Goal: Task Accomplishment & Management: Manage account settings

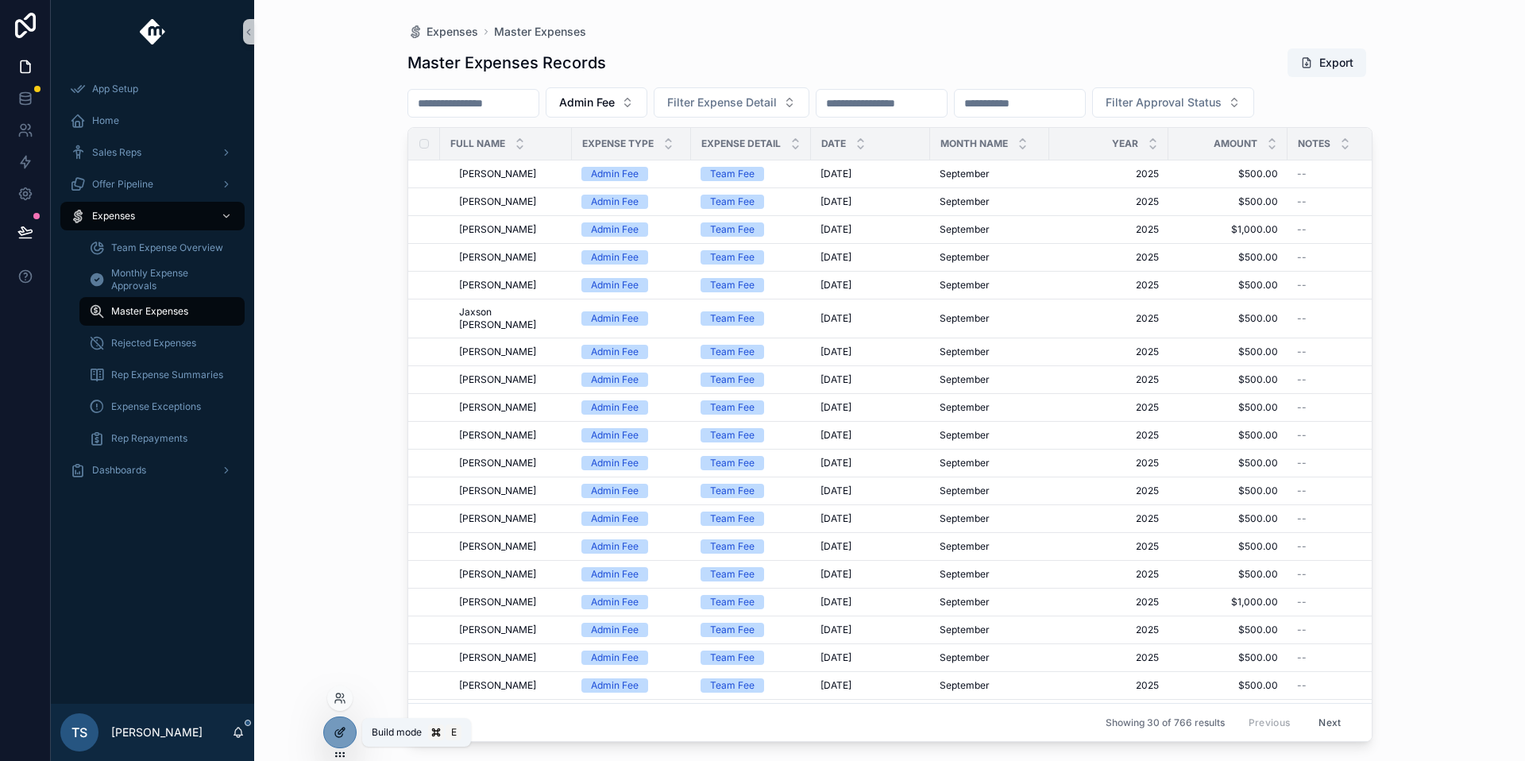
click at [334, 726] on icon at bounding box center [340, 732] width 13 height 13
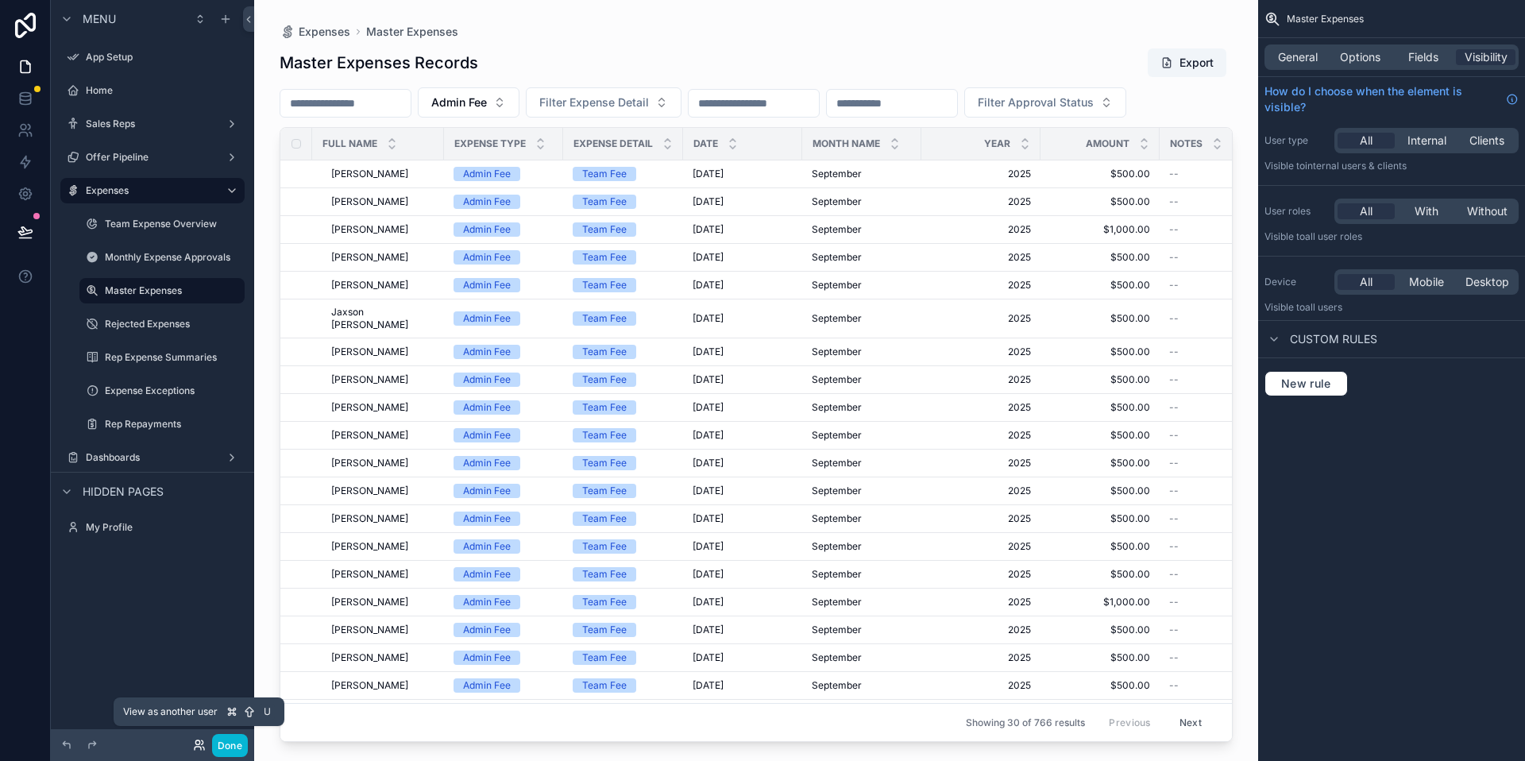
click at [205, 741] on icon at bounding box center [199, 744] width 13 height 13
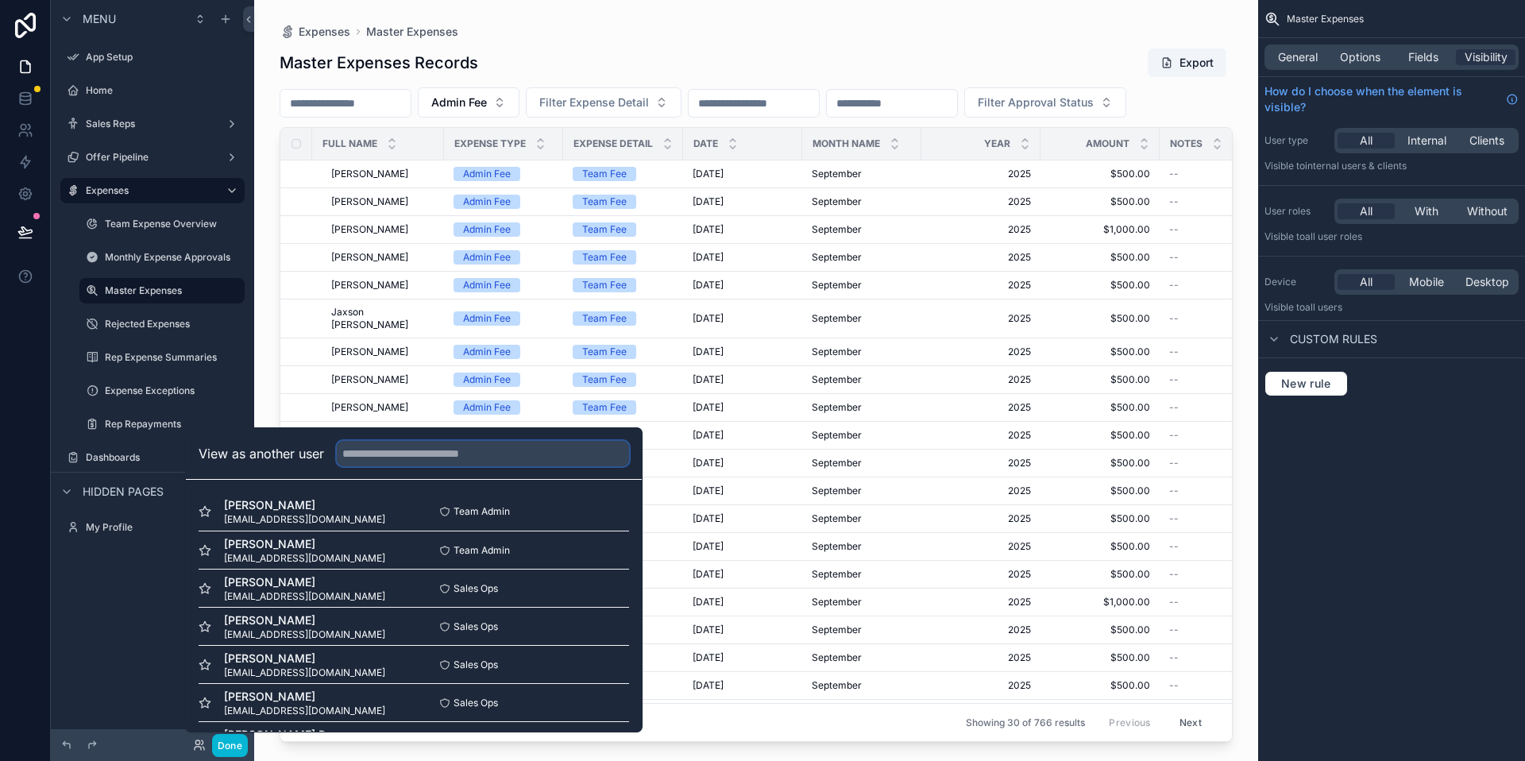
click at [417, 457] on input "text" at bounding box center [483, 453] width 292 height 25
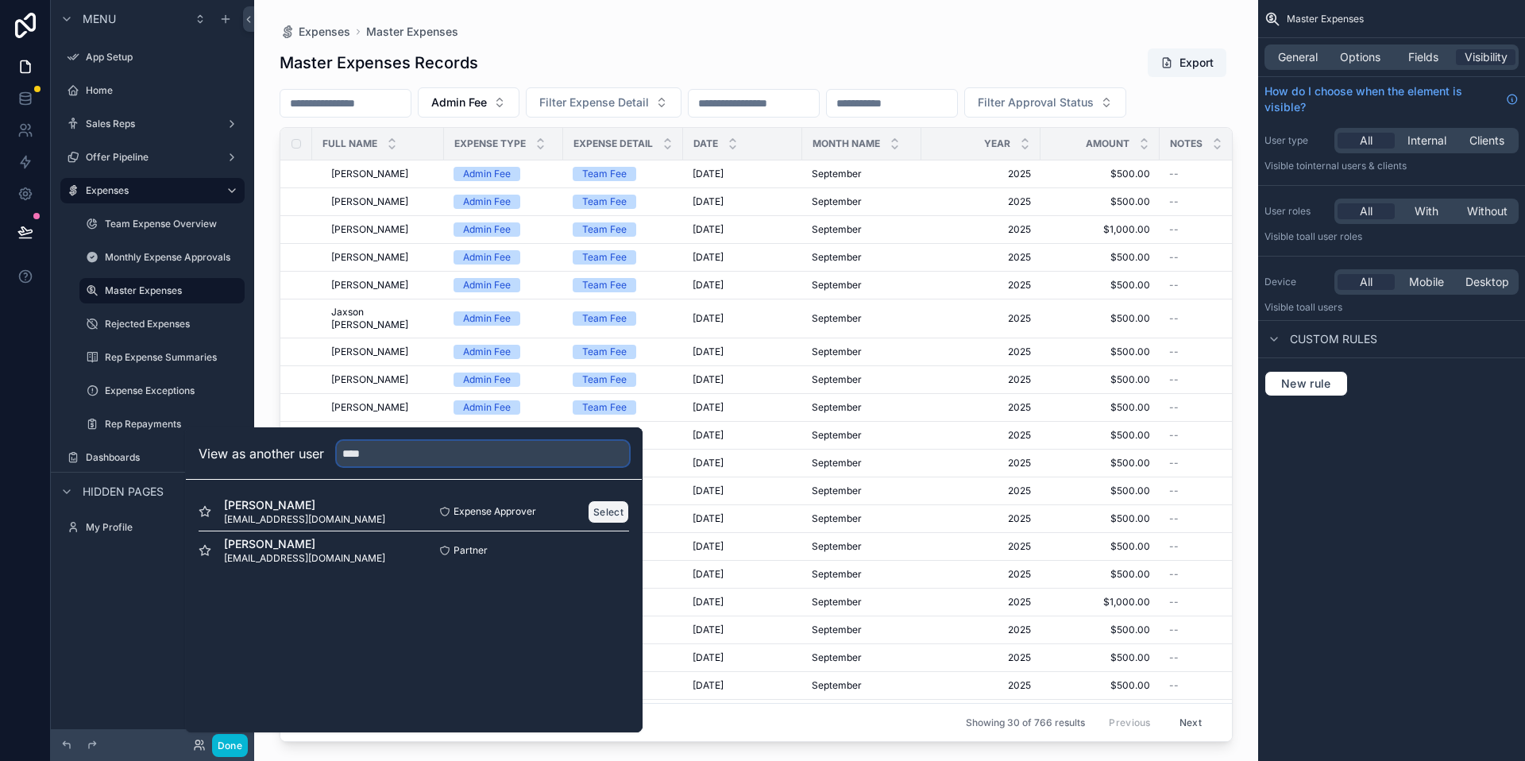
type input "****"
click at [608, 507] on button "Select" at bounding box center [608, 511] width 41 height 23
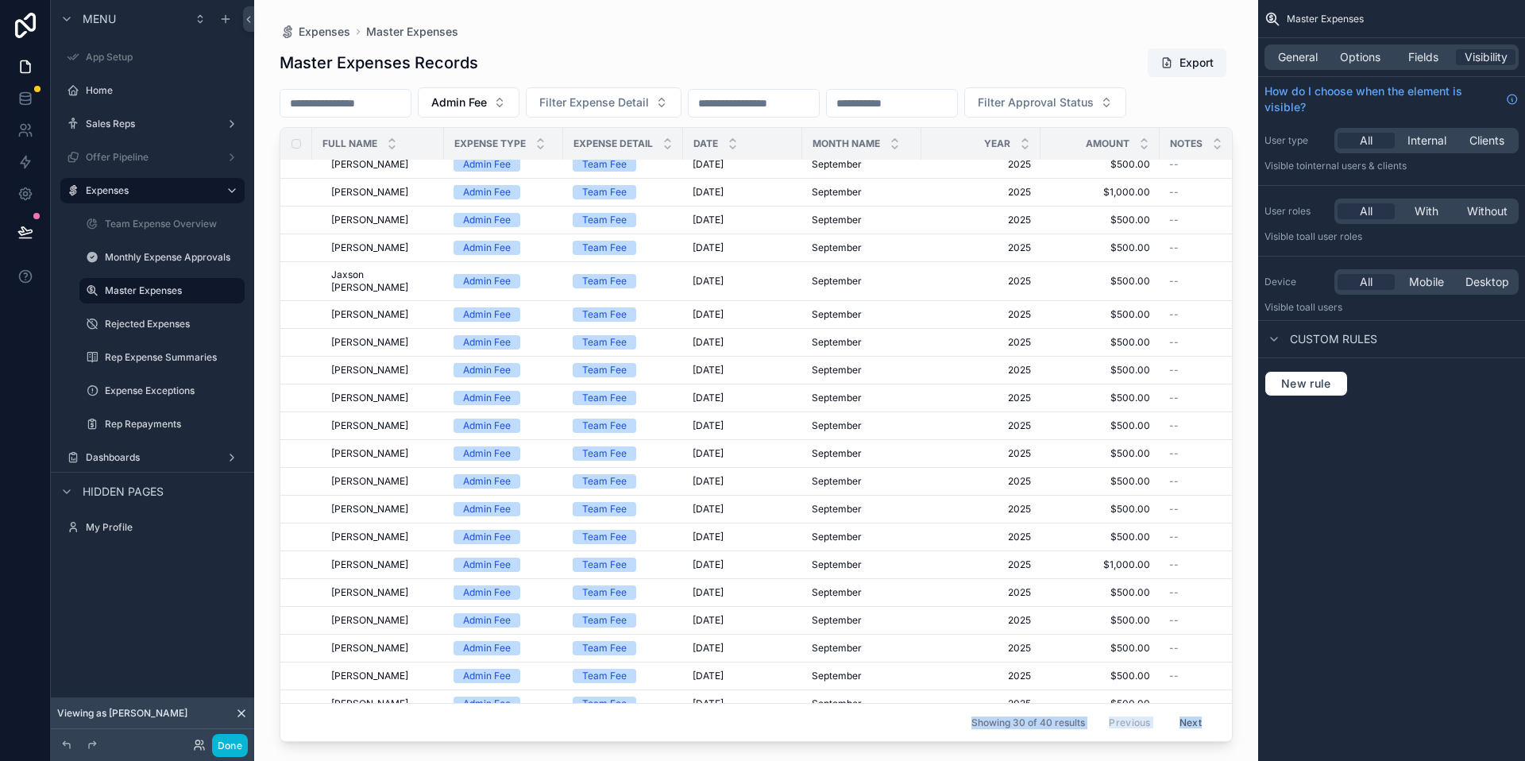
scroll to position [44, 0]
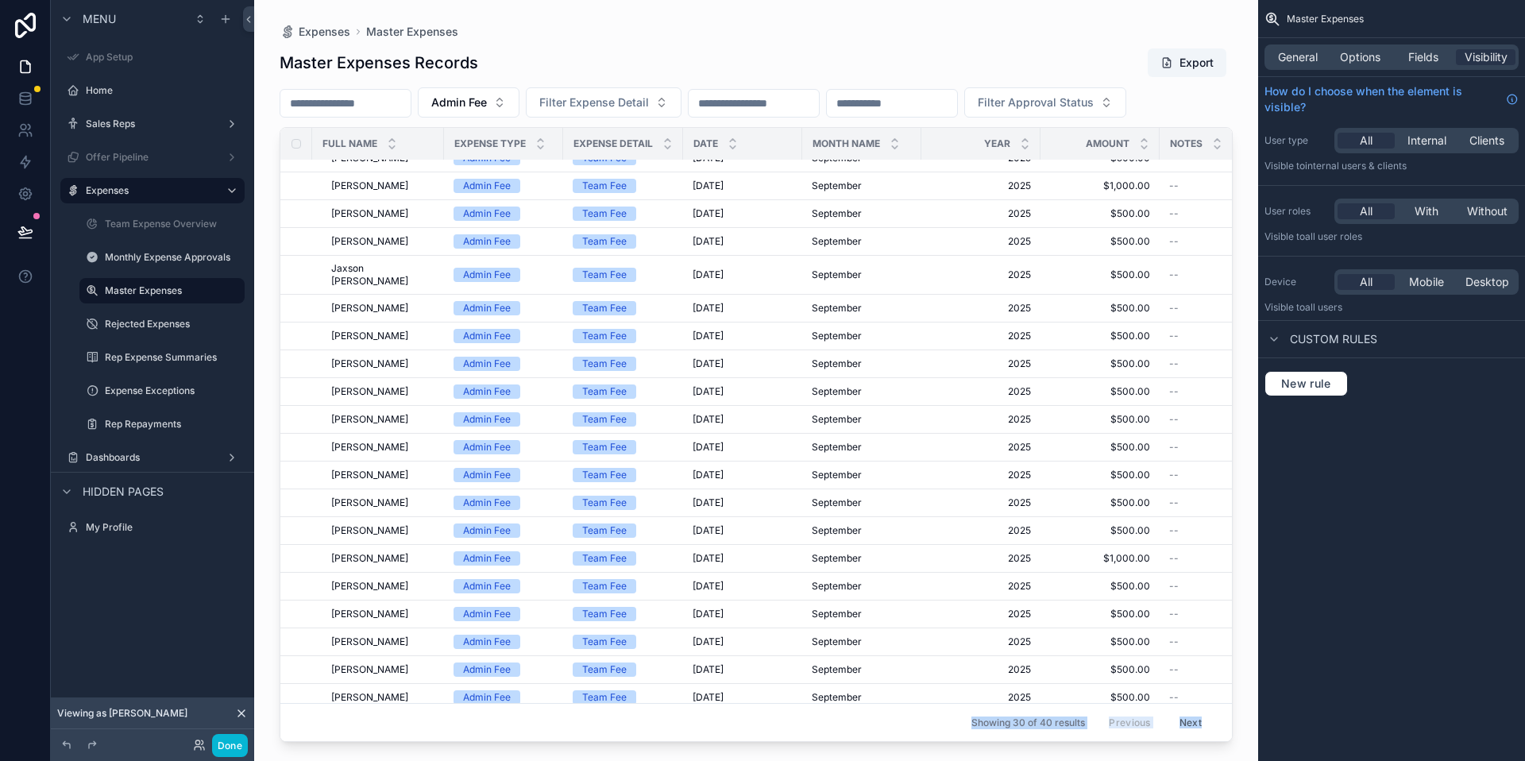
drag, startPoint x: 783, startPoint y: 732, endPoint x: 945, endPoint y: 711, distance: 163.3
click at [945, 711] on div "Expenses Master Expenses Master Expenses Records Export Admin Fee Filter Expens…" at bounding box center [756, 371] width 1004 height 742
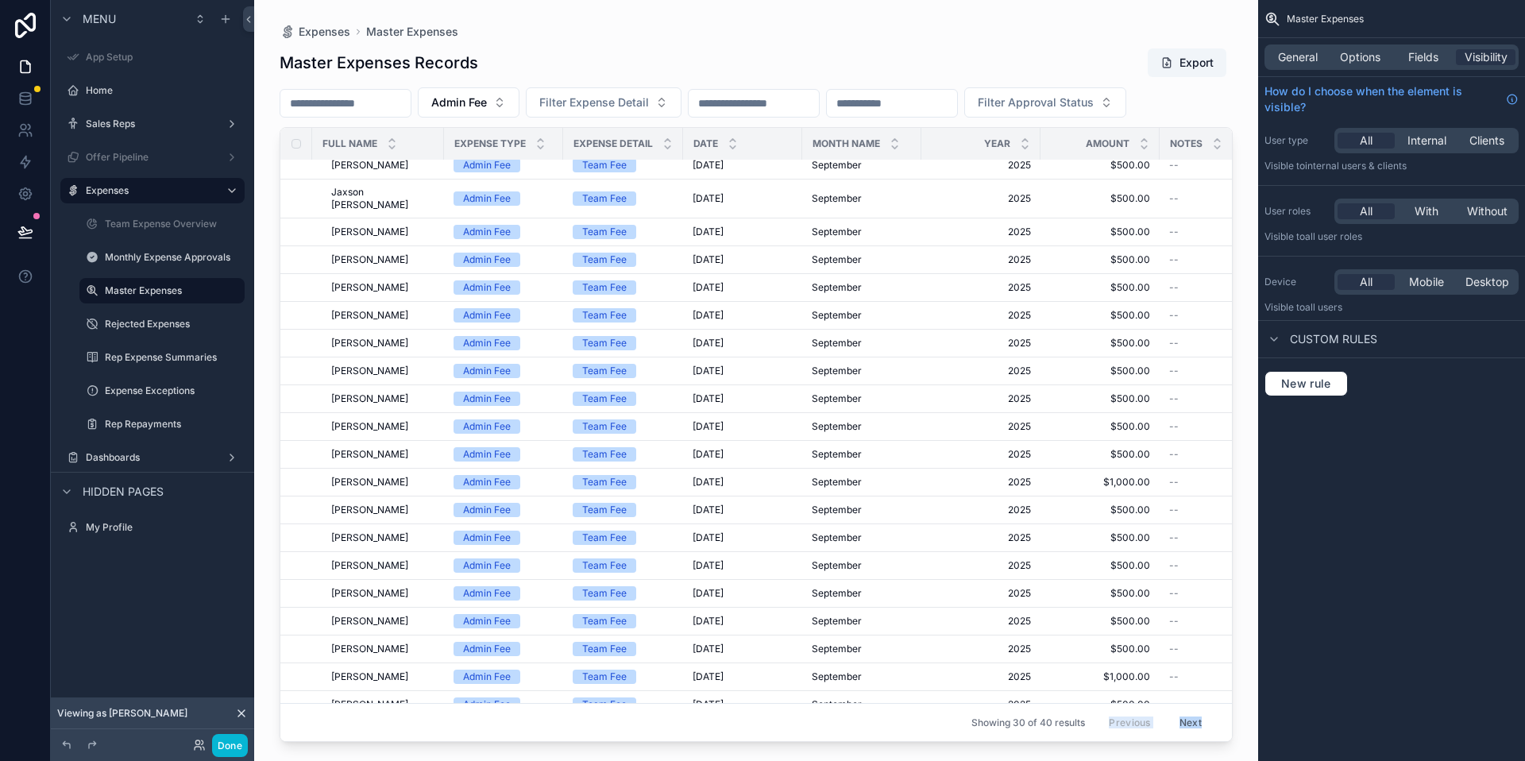
scroll to position [158, 0]
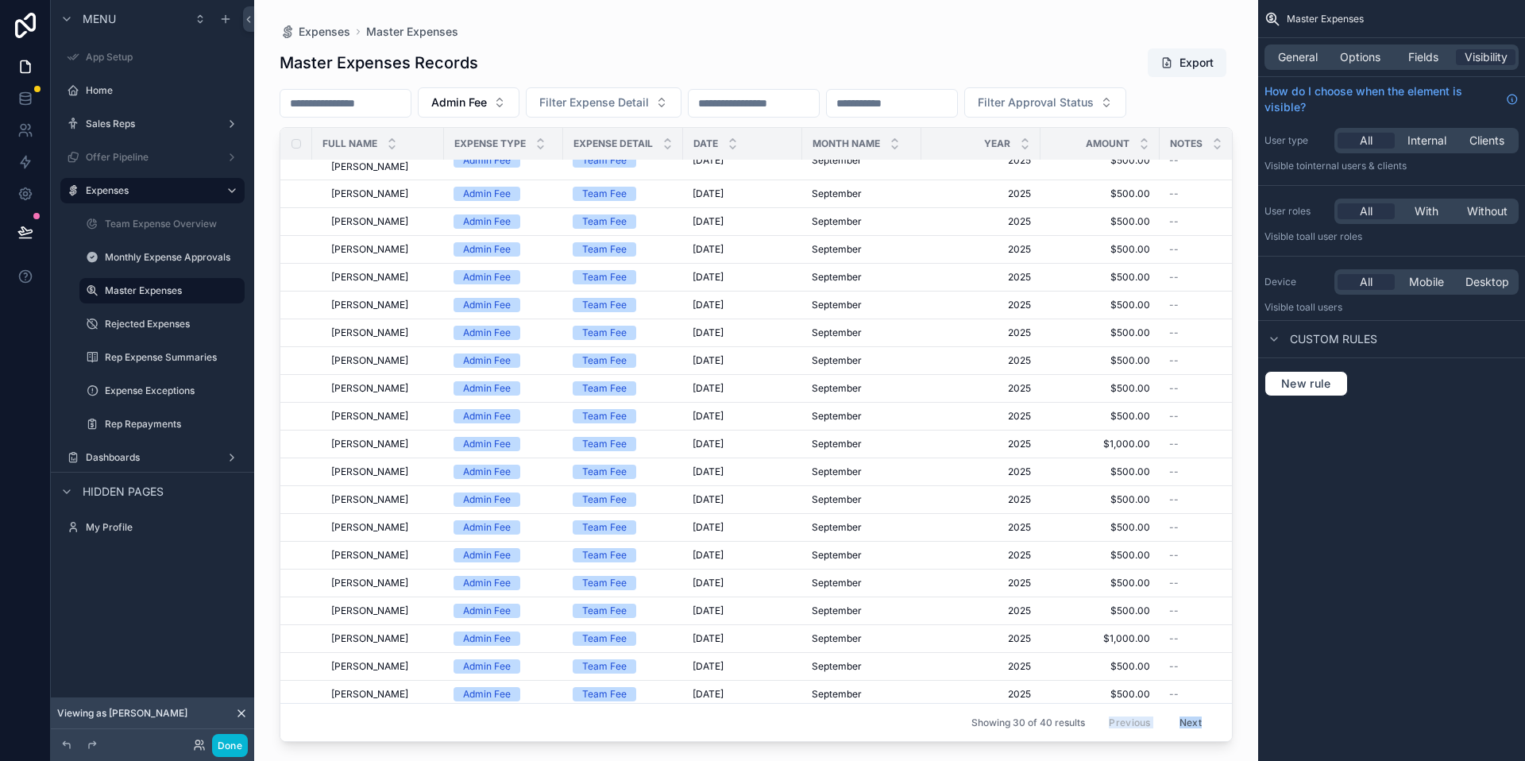
drag, startPoint x: 775, startPoint y: 733, endPoint x: 951, endPoint y: 717, distance: 177.0
click at [951, 717] on div "Expenses Master Expenses Master Expenses Records Export Admin Fee Filter Expens…" at bounding box center [756, 371] width 1004 height 742
drag, startPoint x: 820, startPoint y: 738, endPoint x: 1083, endPoint y: 723, distance: 263.3
click at [1083, 724] on div "Expenses Master Expenses Master Expenses Records Export Admin Fee Filter Expens…" at bounding box center [756, 371] width 1004 height 742
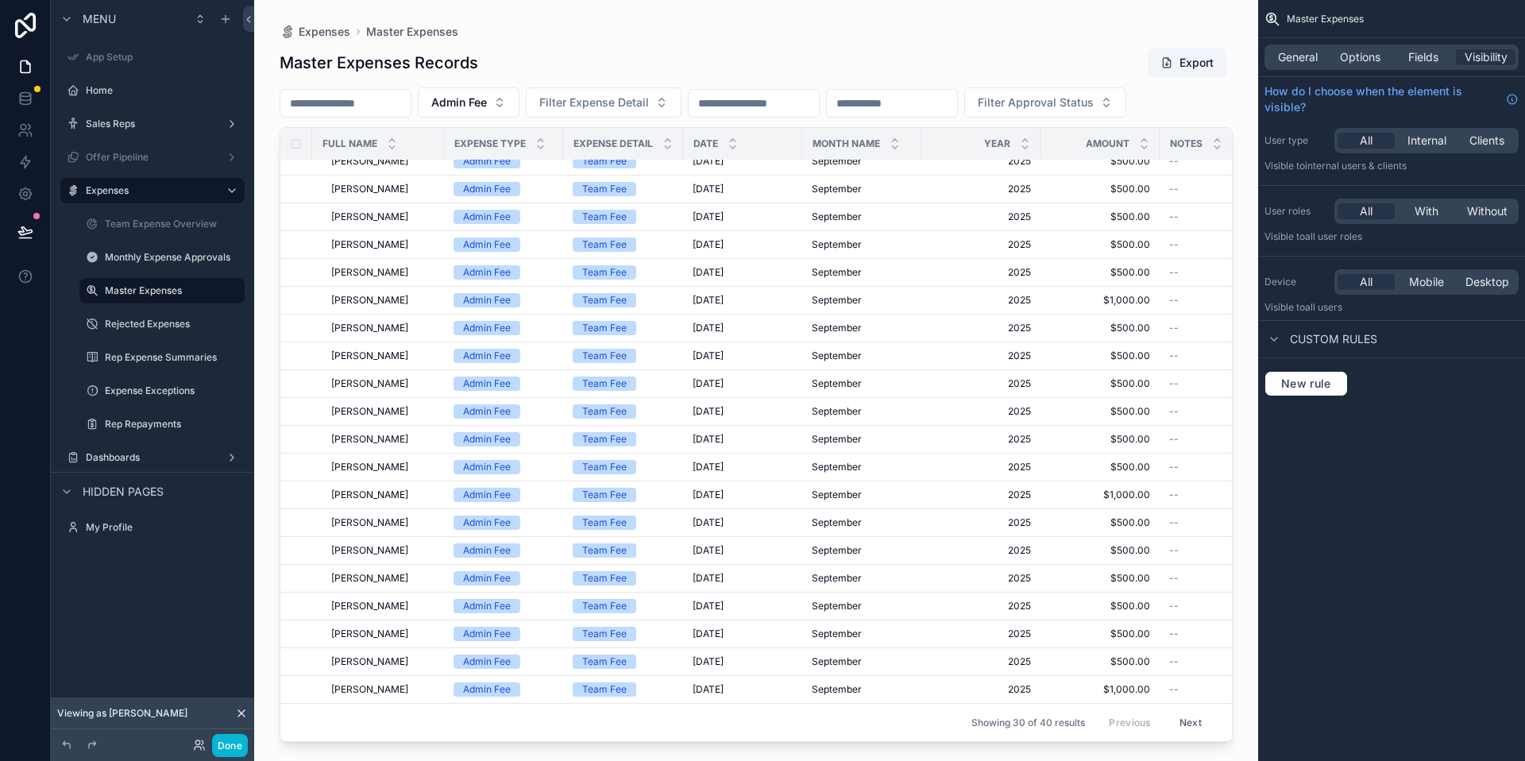
drag, startPoint x: 775, startPoint y: 733, endPoint x: 842, endPoint y: 733, distance: 66.7
click at [842, 733] on div "scrollable content" at bounding box center [756, 371] width 1004 height 742
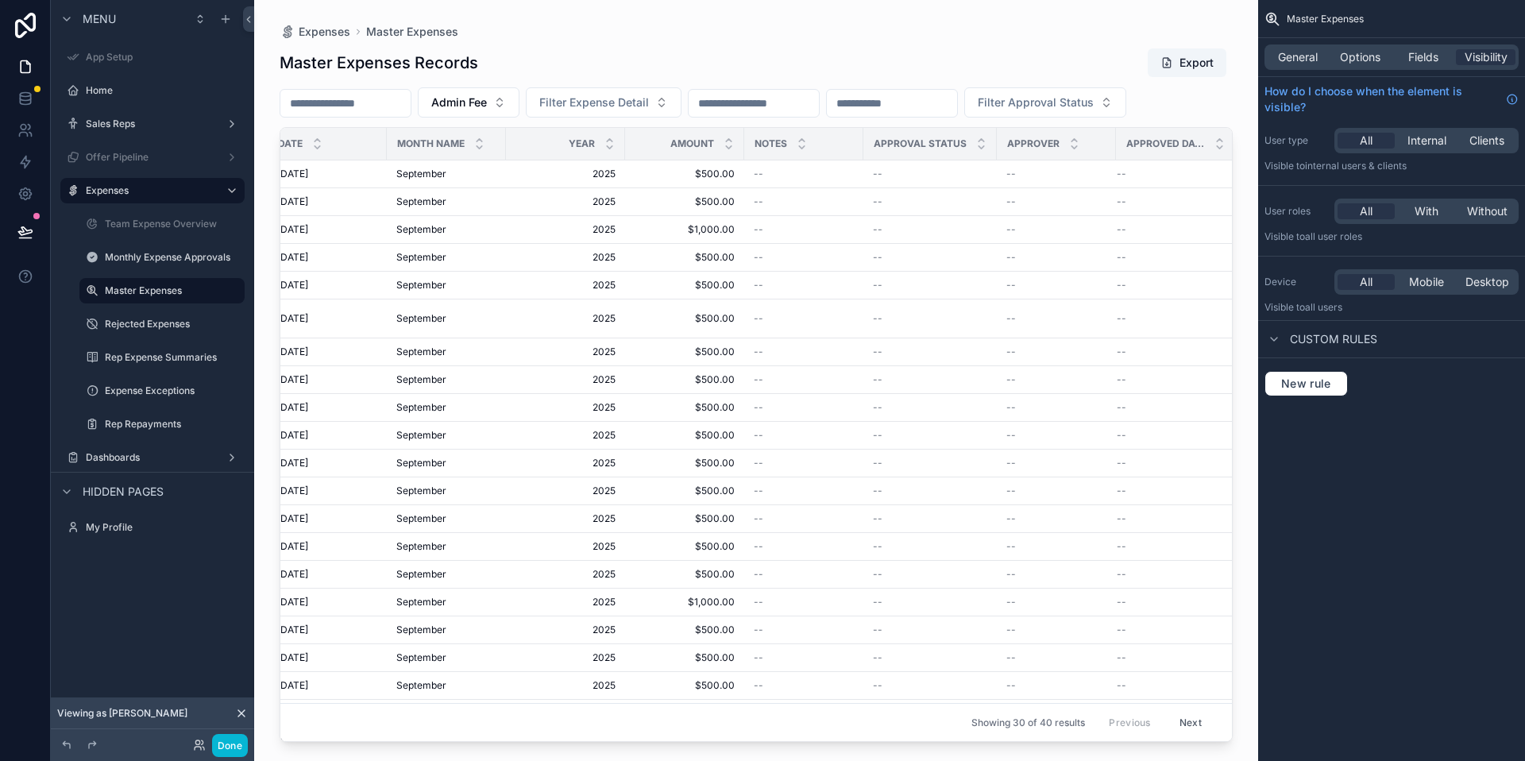
scroll to position [0, 430]
click at [1093, 101] on span "Filter Approval Status" at bounding box center [1036, 102] width 116 height 16
click at [1092, 160] on div "Not Reviewed" at bounding box center [1105, 166] width 191 height 25
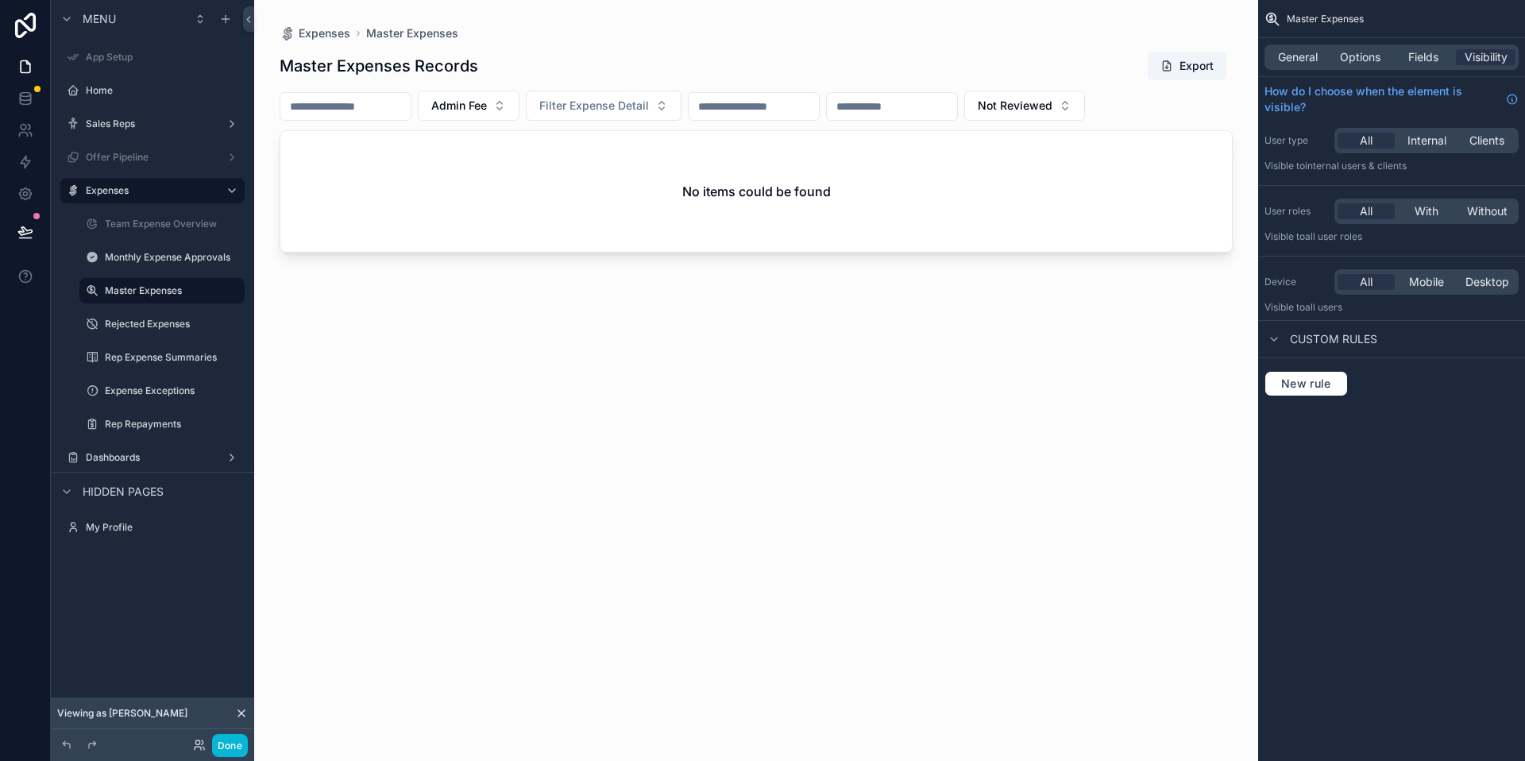
click at [422, 388] on div "Master Expenses Records Export Admin Fee Filter Expense Detail Not Reviewed No …" at bounding box center [756, 391] width 953 height 700
click at [202, 746] on icon at bounding box center [203, 747] width 2 height 3
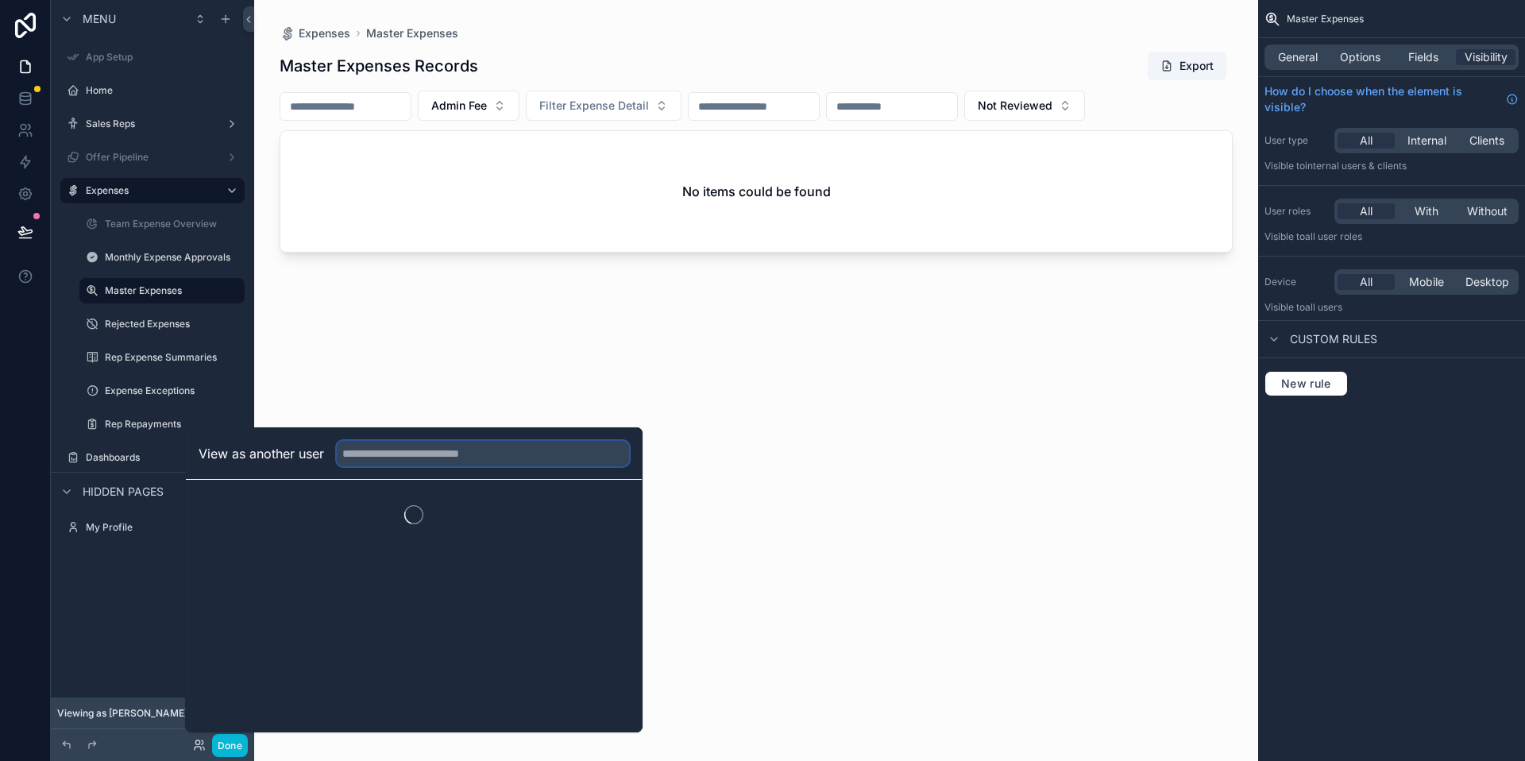
click at [403, 456] on input "text" at bounding box center [483, 453] width 292 height 25
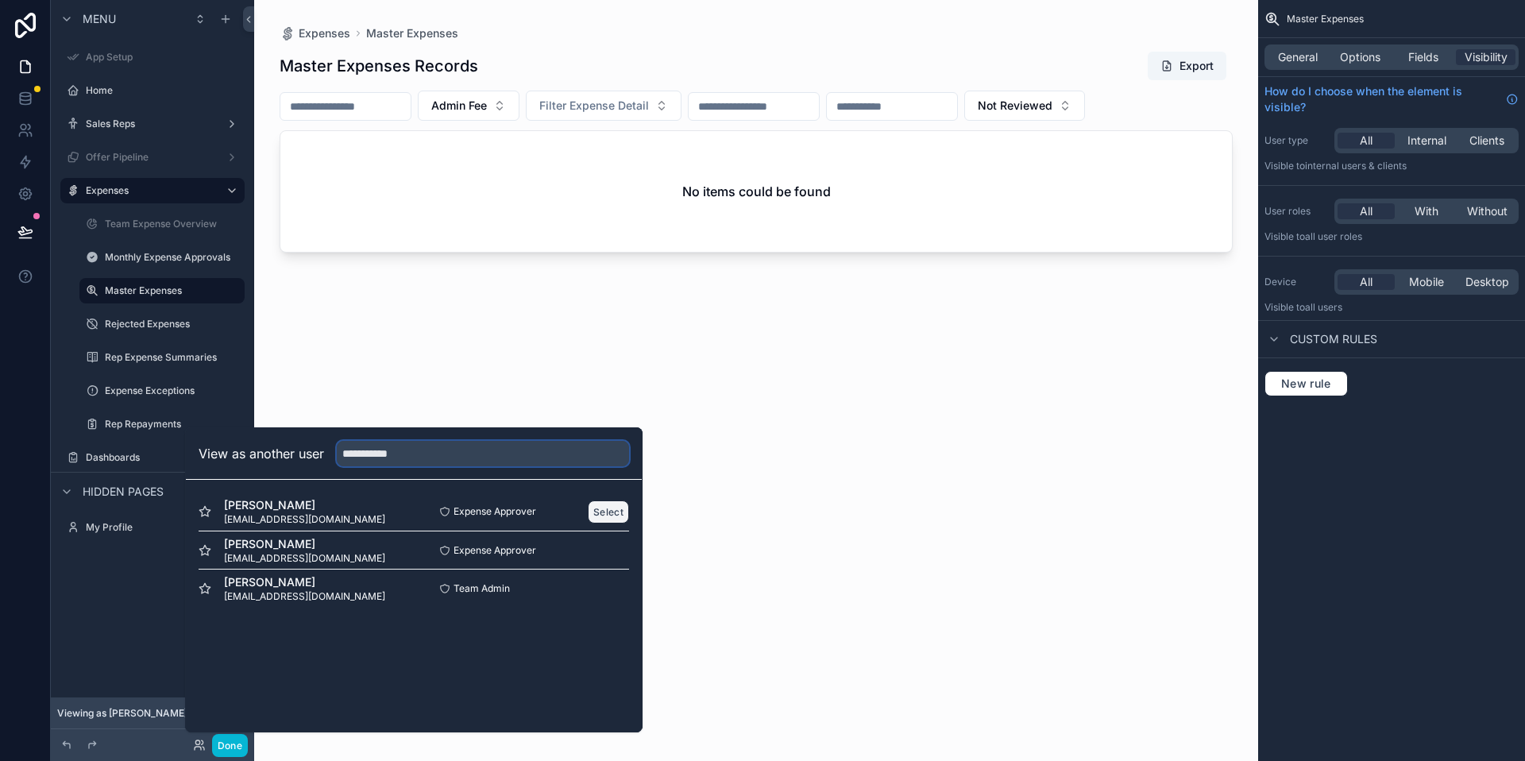
type input "**********"
click at [603, 509] on button "Select" at bounding box center [608, 511] width 41 height 23
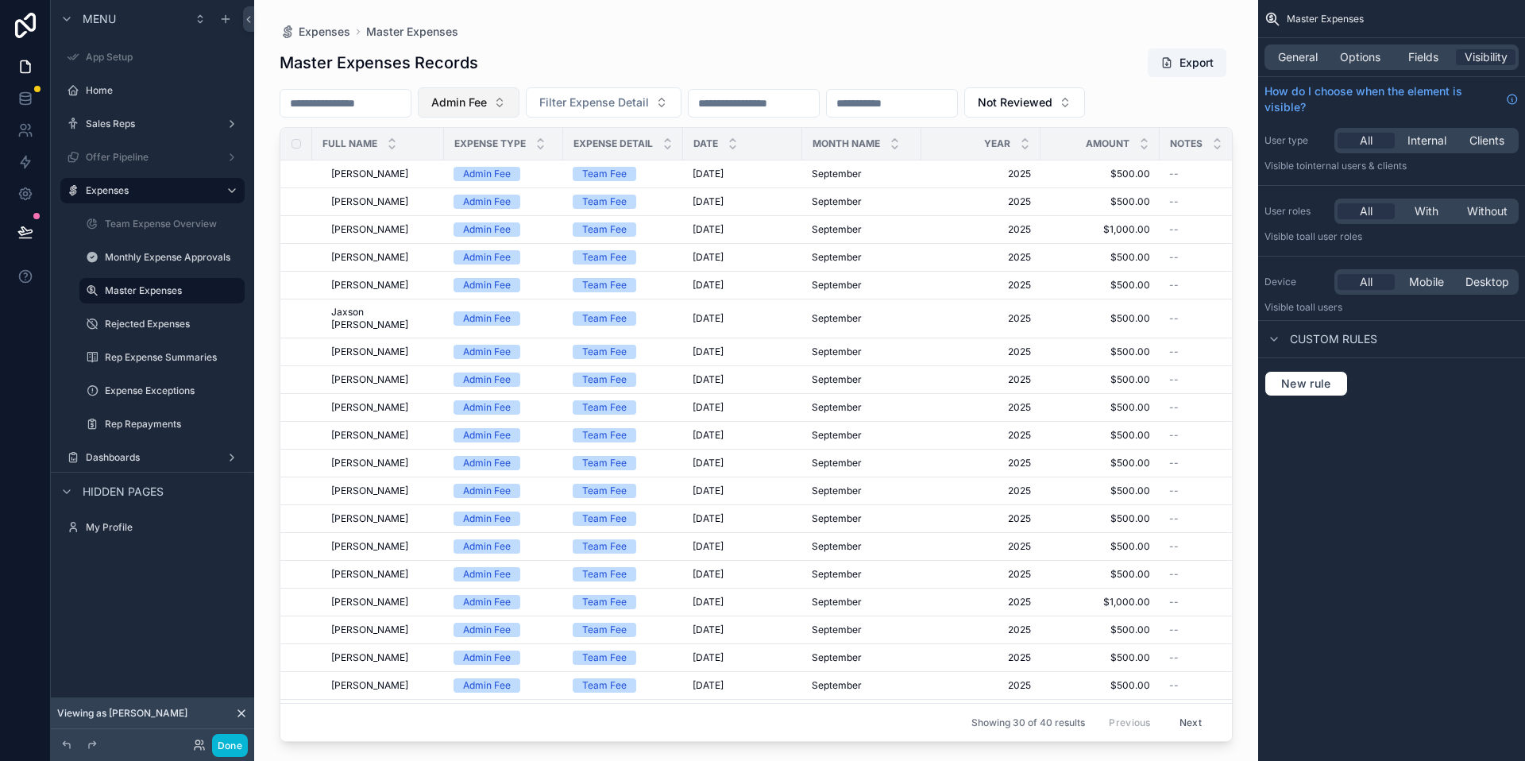
click at [442, 110] on button "Admin Fee" at bounding box center [469, 102] width 102 height 30
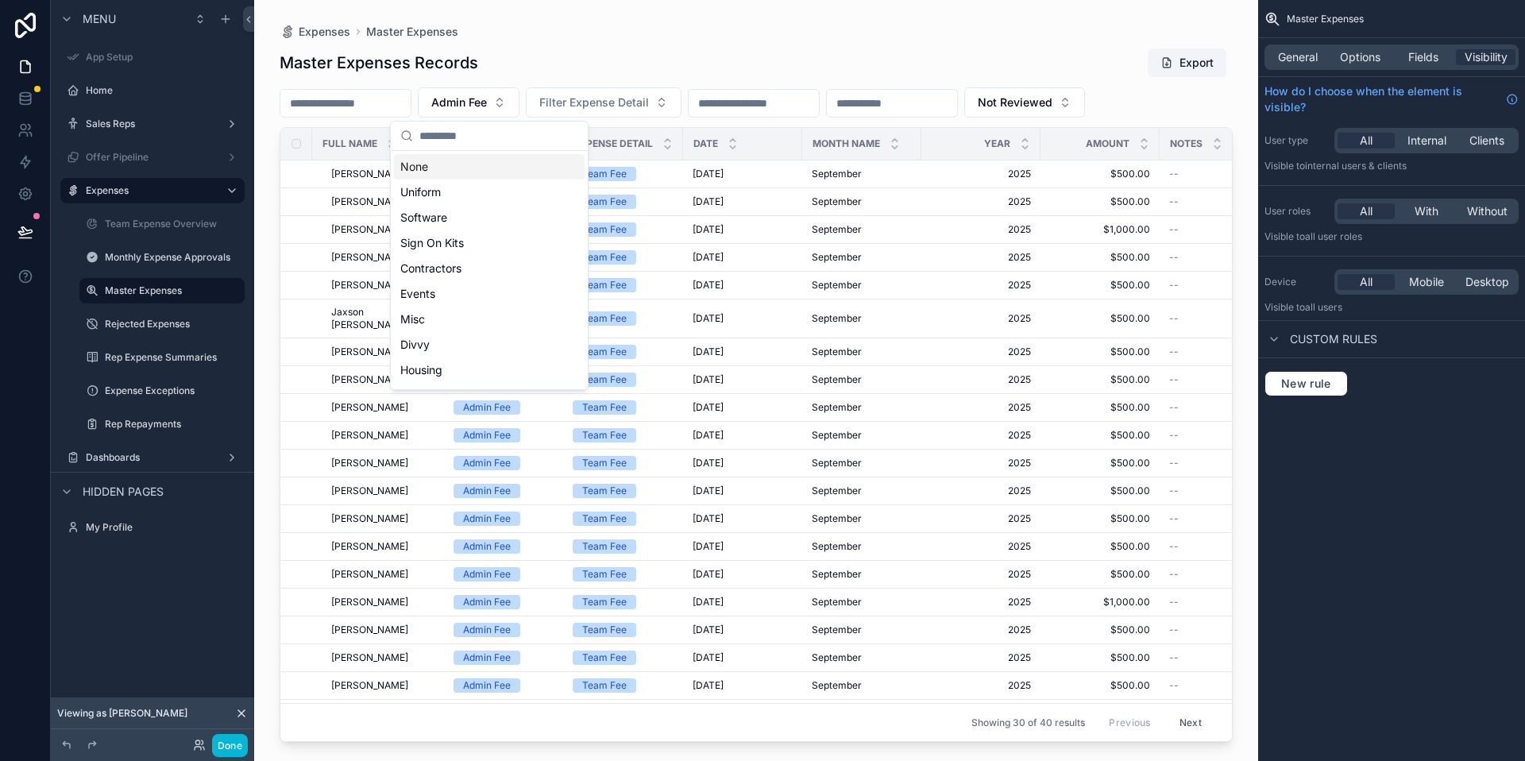
click at [502, 166] on div "None" at bounding box center [489, 166] width 191 height 25
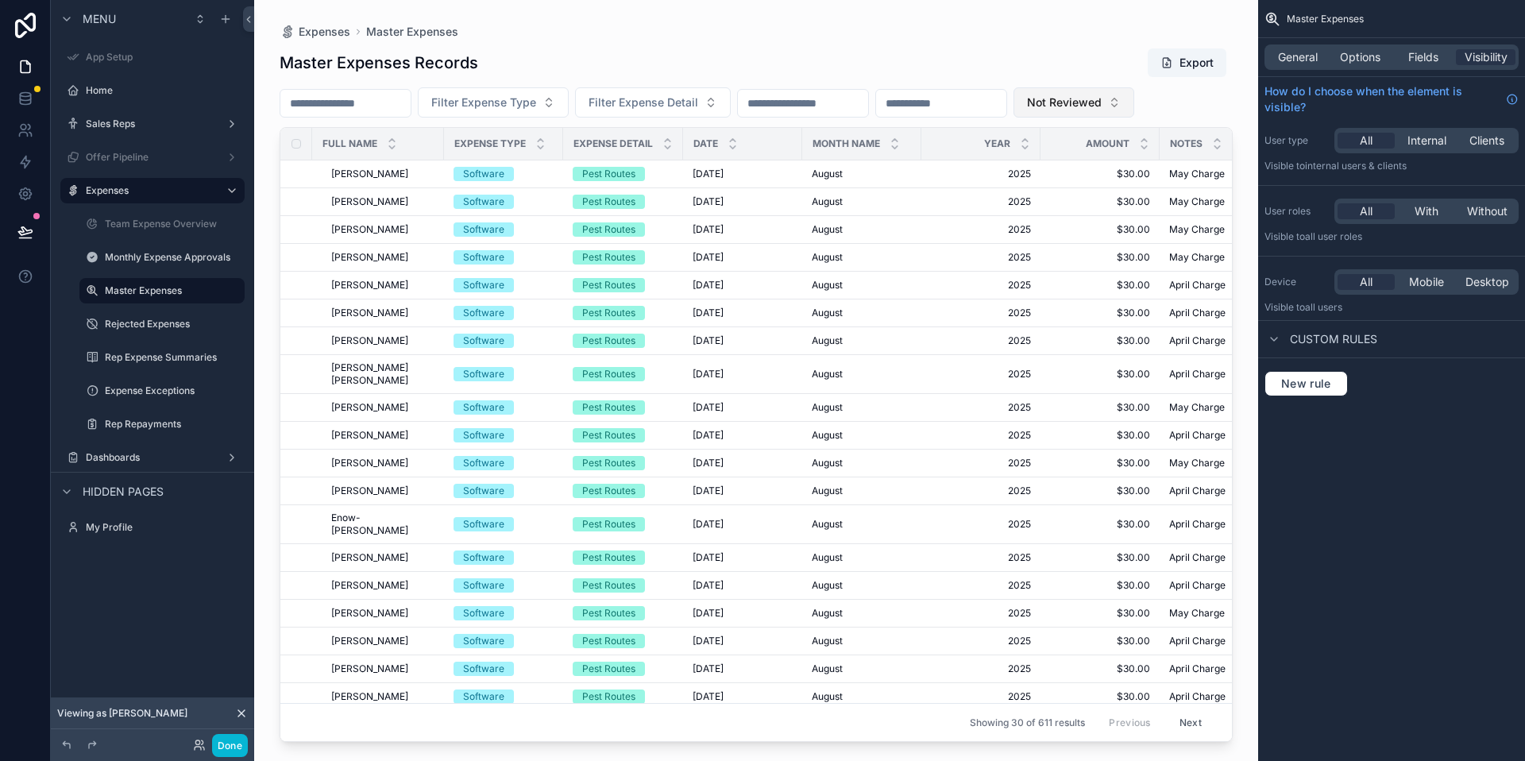
click at [1101, 107] on span "Not Reviewed" at bounding box center [1064, 102] width 75 height 16
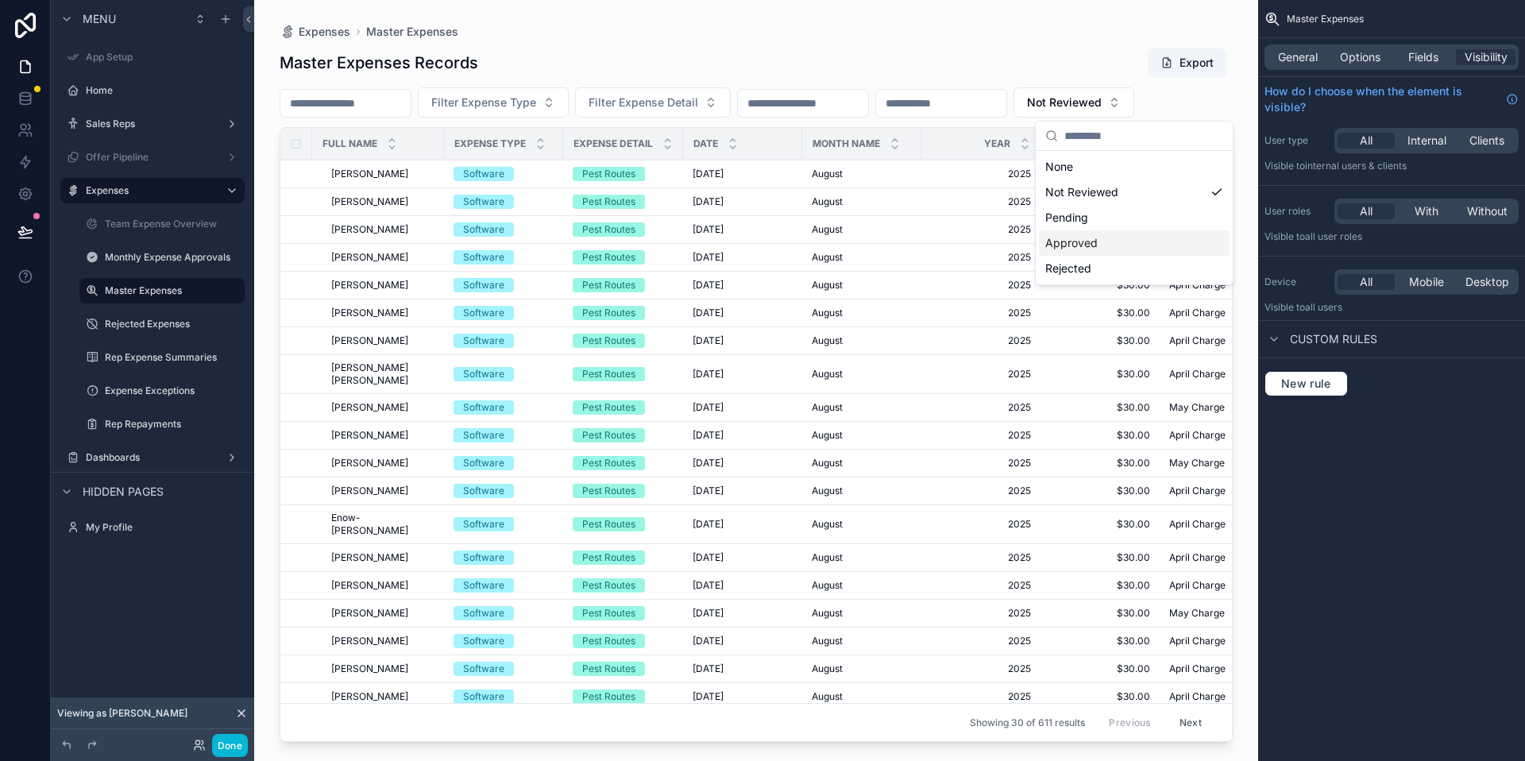
click at [1106, 237] on div "Approved" at bounding box center [1134, 242] width 191 height 25
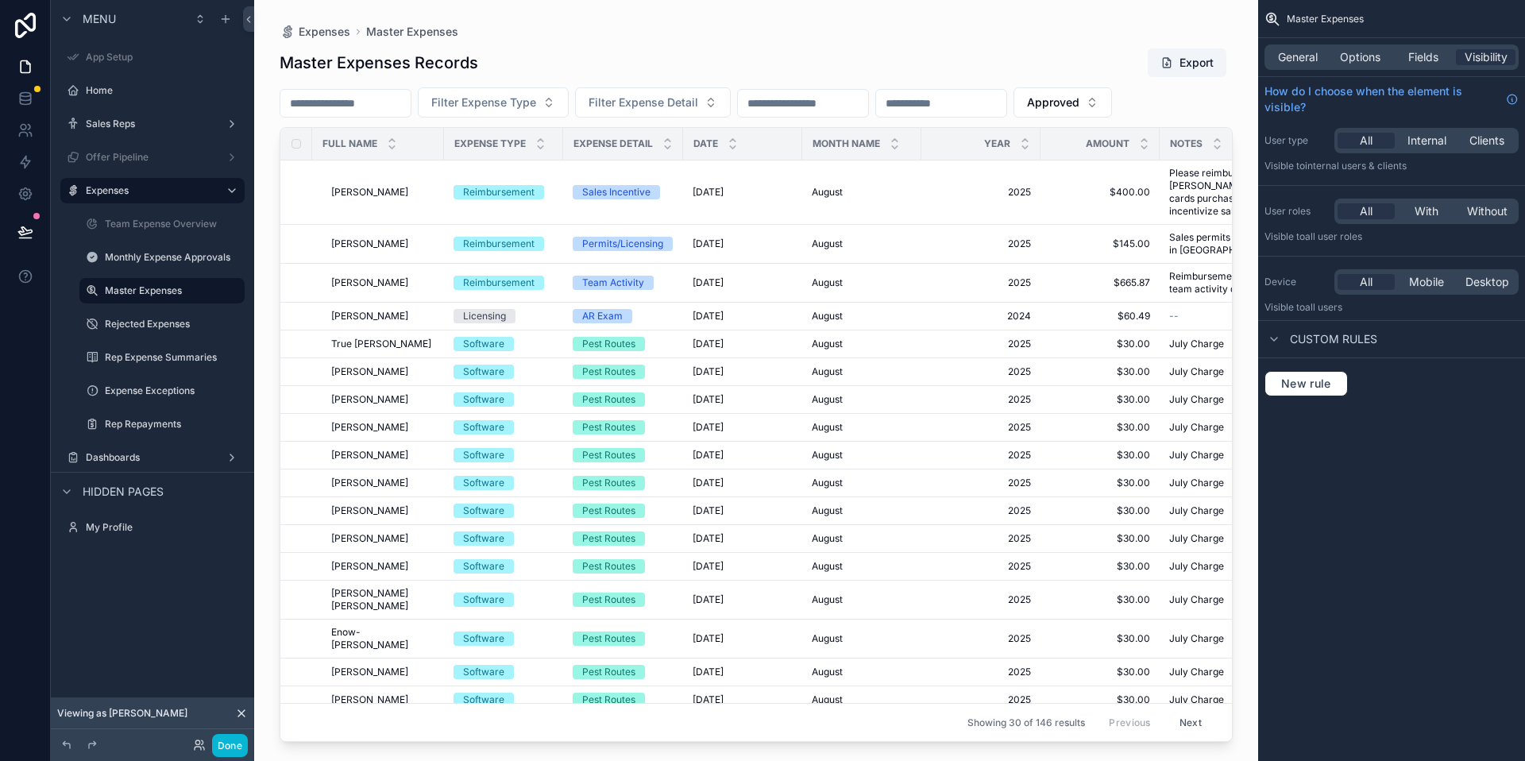
click at [1144, 83] on div "Master Expenses Records Export Filter Expense Type Filter Expense Detail Approv…" at bounding box center [756, 390] width 953 height 704
click at [1112, 111] on button "Approved" at bounding box center [1062, 102] width 98 height 30
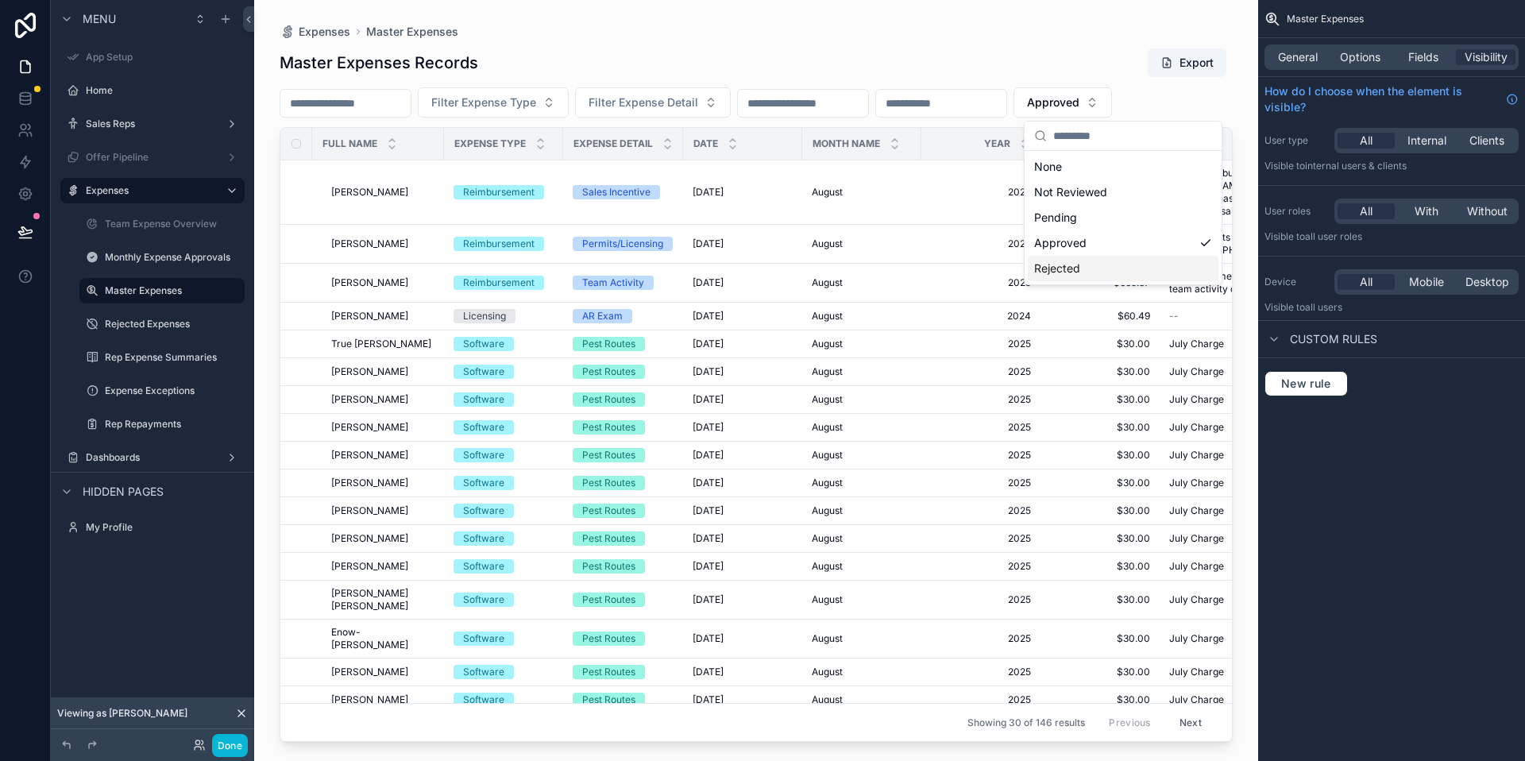
click at [1099, 271] on div "Rejected" at bounding box center [1123, 268] width 191 height 25
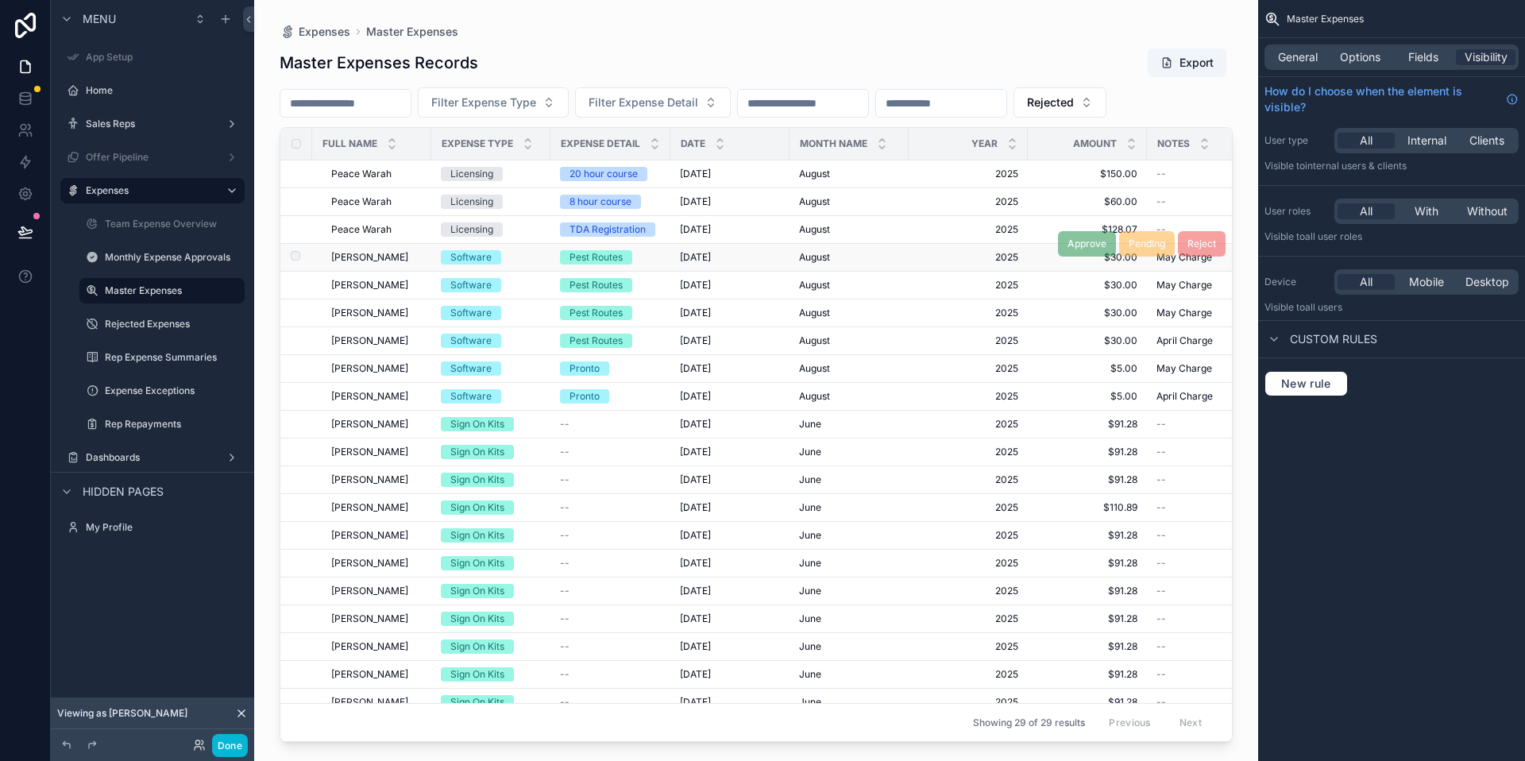
click at [696, 252] on span "8/11/2025" at bounding box center [695, 257] width 31 height 13
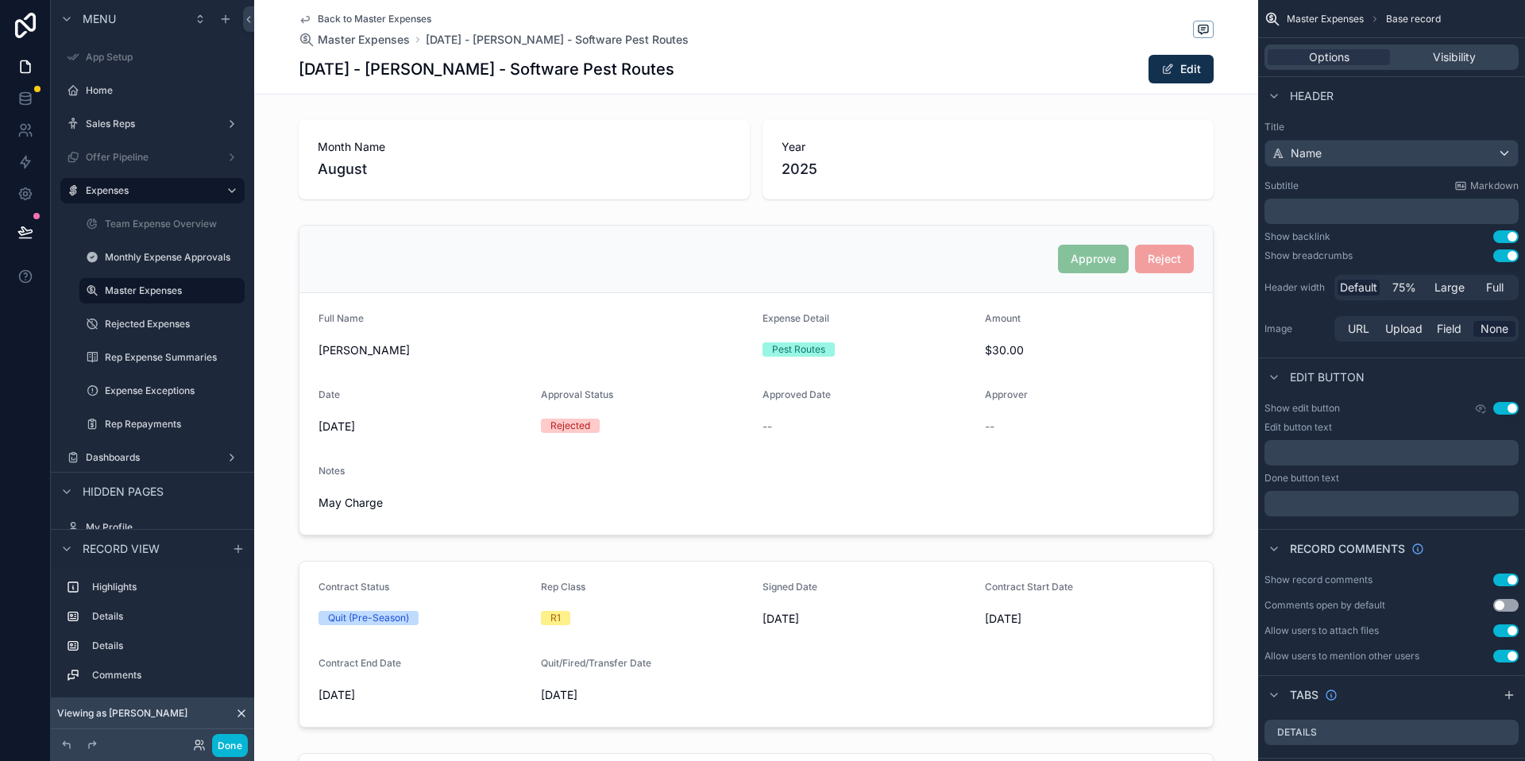
click at [395, 22] on span "Back to Master Expenses" at bounding box center [375, 19] width 114 height 13
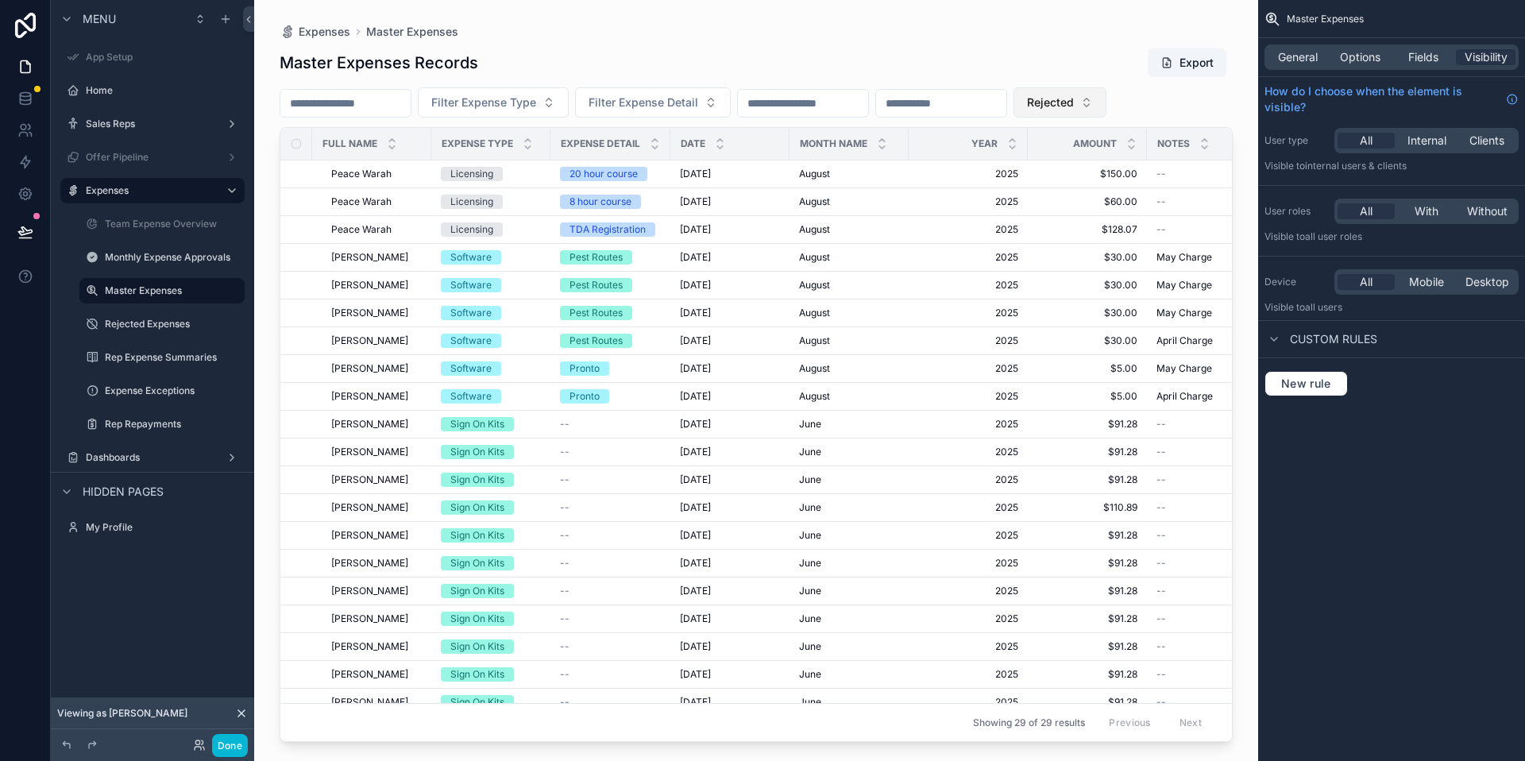
click at [1074, 94] on span "Rejected" at bounding box center [1050, 102] width 47 height 16
click at [1097, 212] on div "Pending" at bounding box center [1120, 217] width 191 height 25
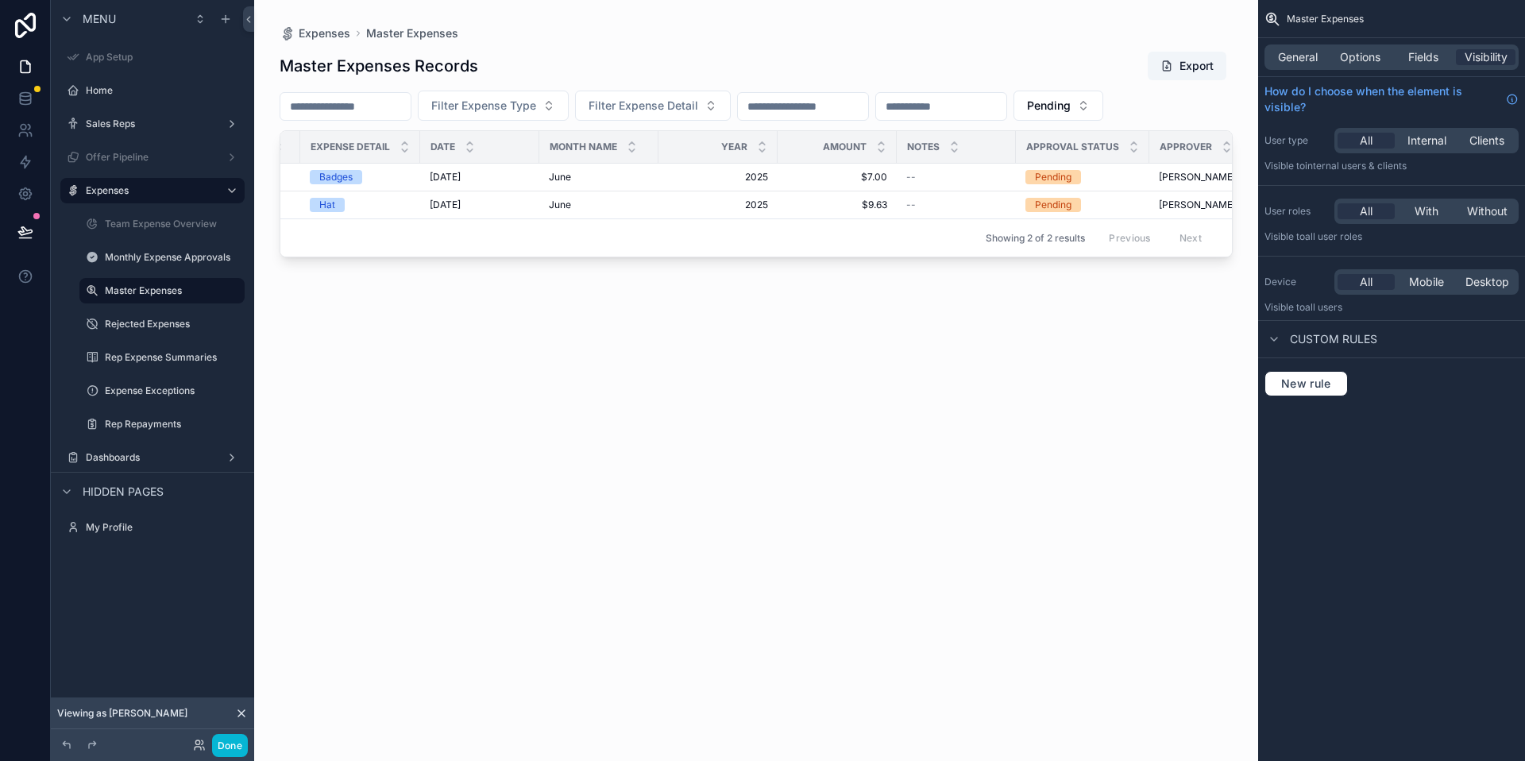
scroll to position [0, 406]
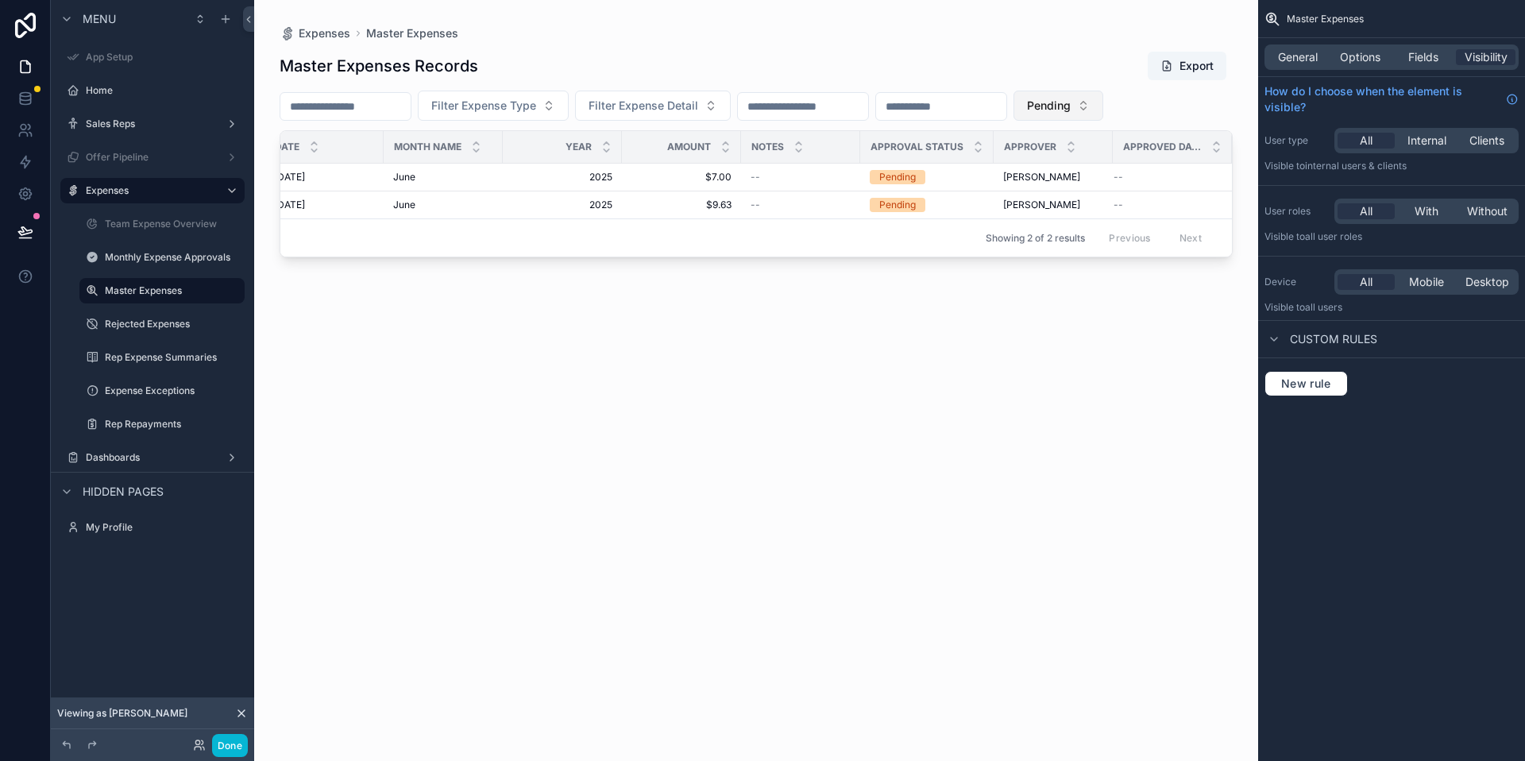
click at [1070, 106] on span "Pending" at bounding box center [1049, 106] width 44 height 16
click at [1100, 189] on div "Not Reviewed" at bounding box center [1119, 195] width 191 height 25
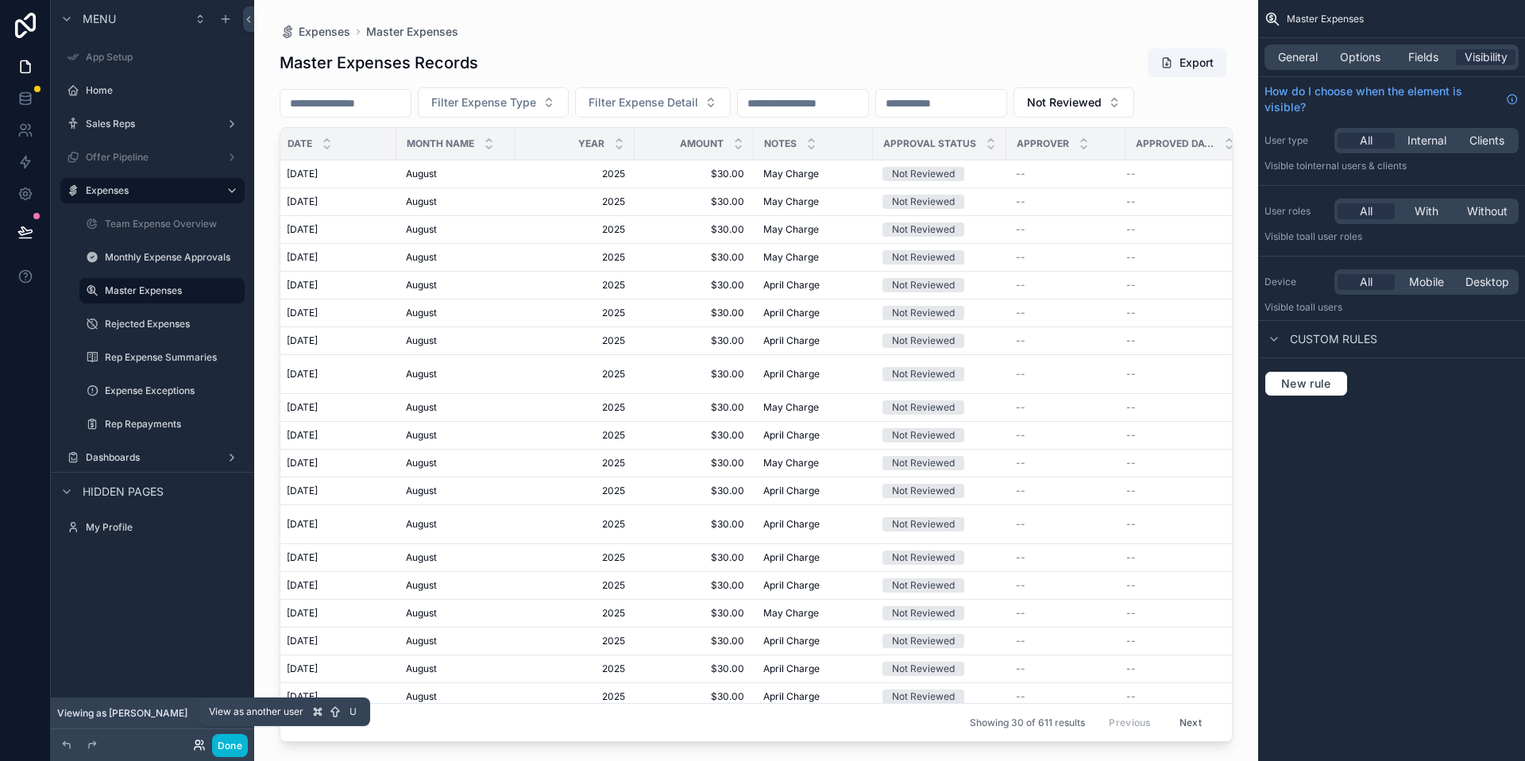
click at [193, 738] on icon at bounding box center [199, 744] width 13 height 13
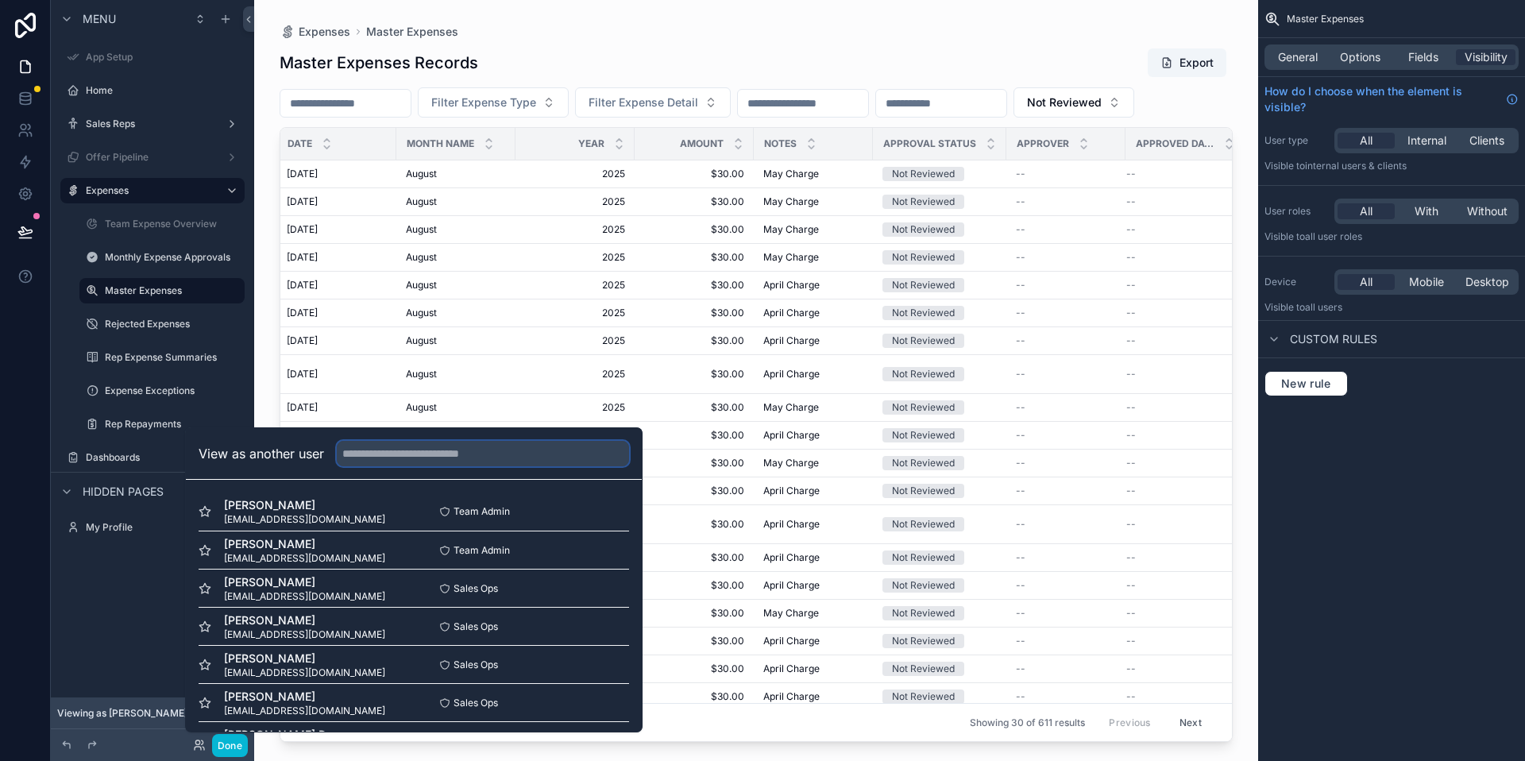
click at [402, 449] on input "text" at bounding box center [483, 453] width 292 height 25
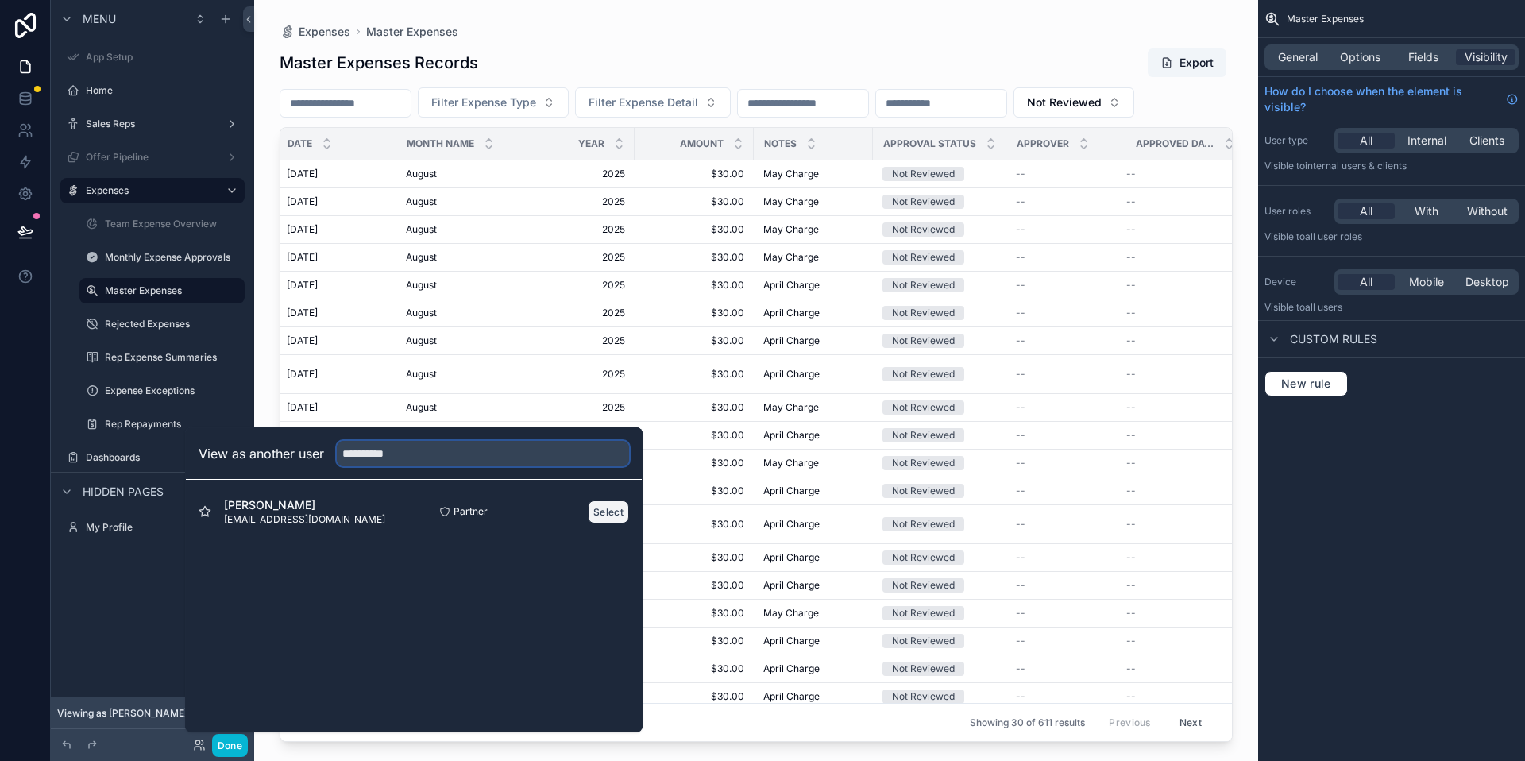
type input "**********"
click at [615, 501] on button "Select" at bounding box center [608, 511] width 41 height 23
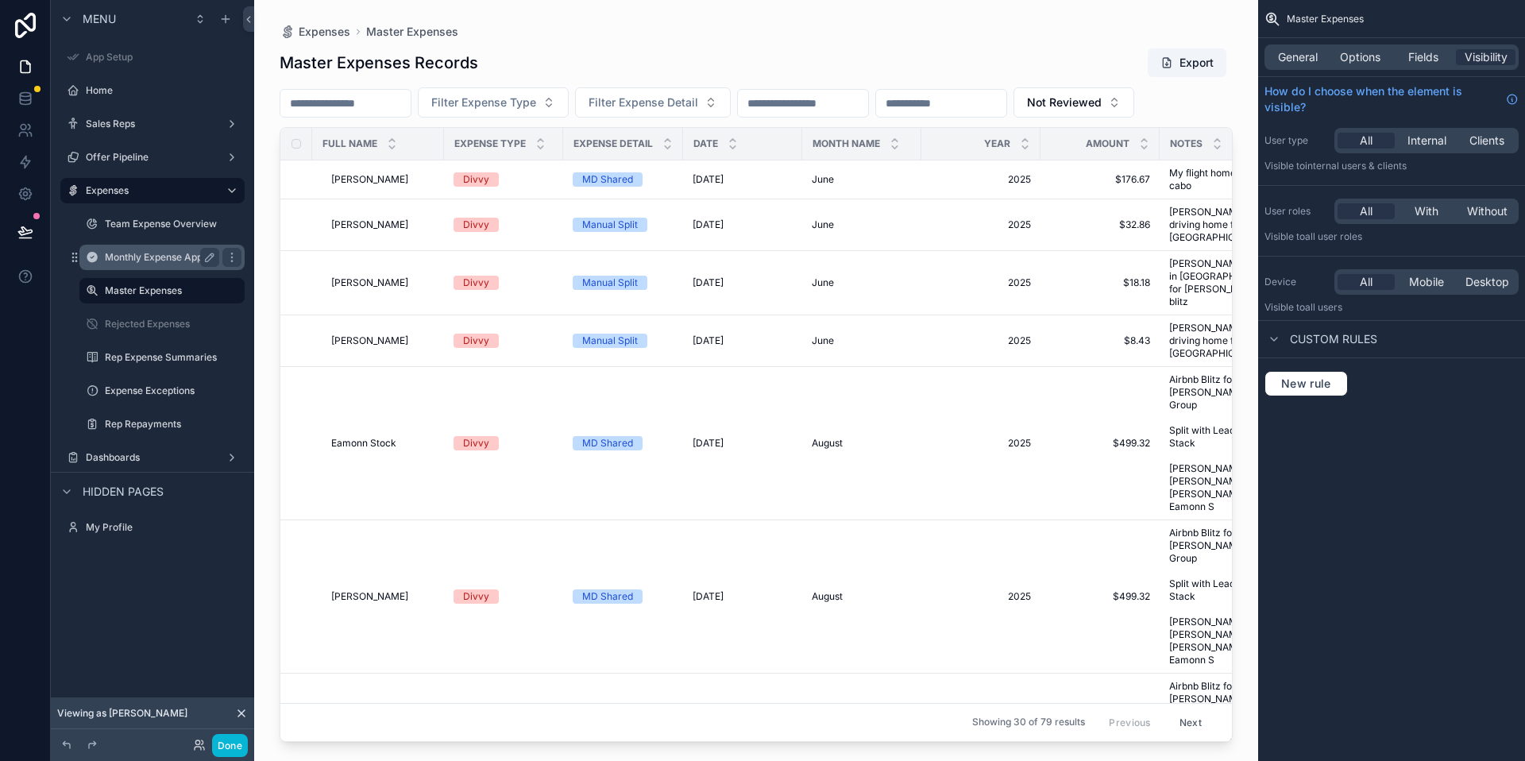
click at [156, 262] on label "Monthly Expense Approvals" at bounding box center [167, 257] width 125 height 13
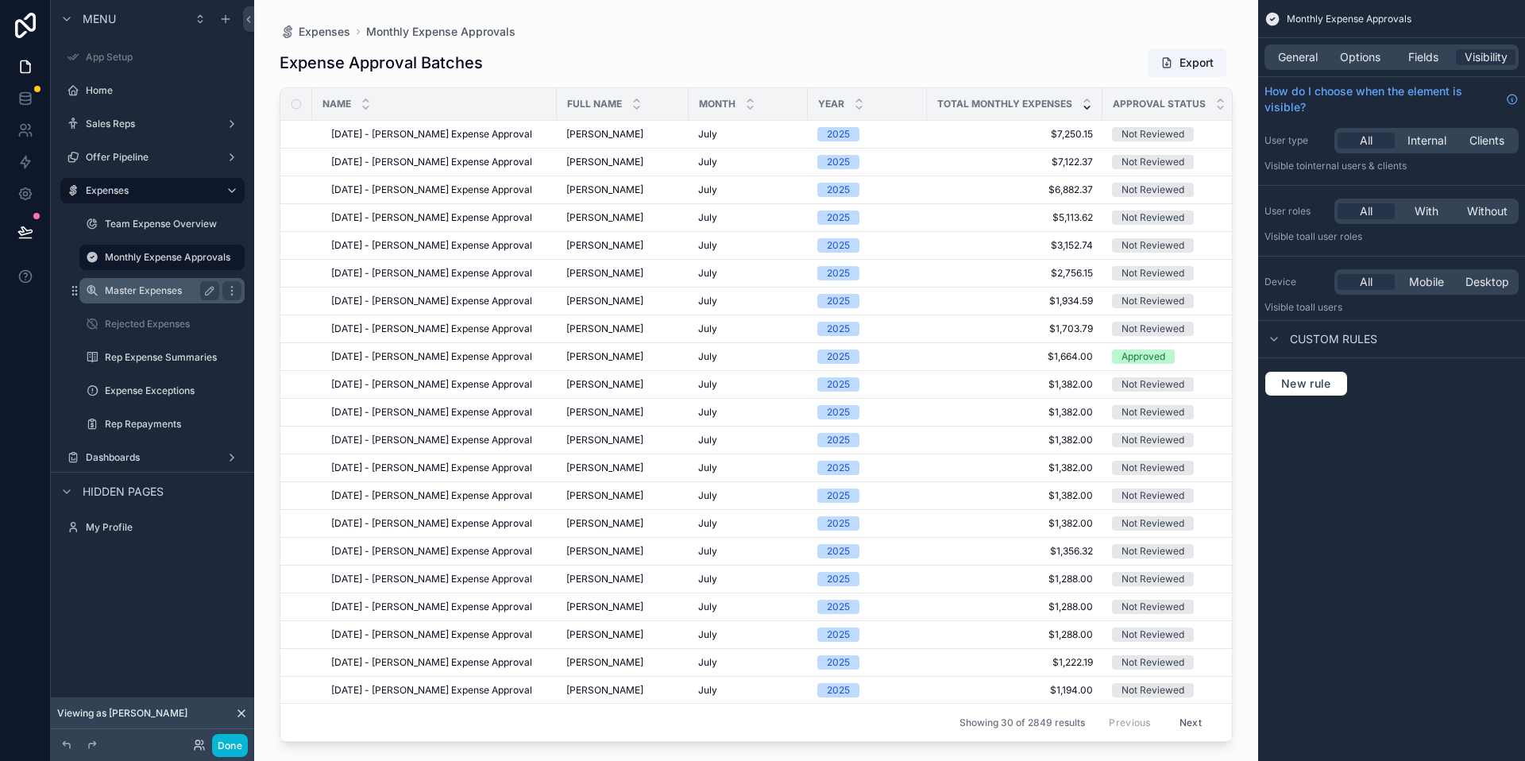
click at [166, 283] on div "Master Expenses" at bounding box center [162, 290] width 114 height 19
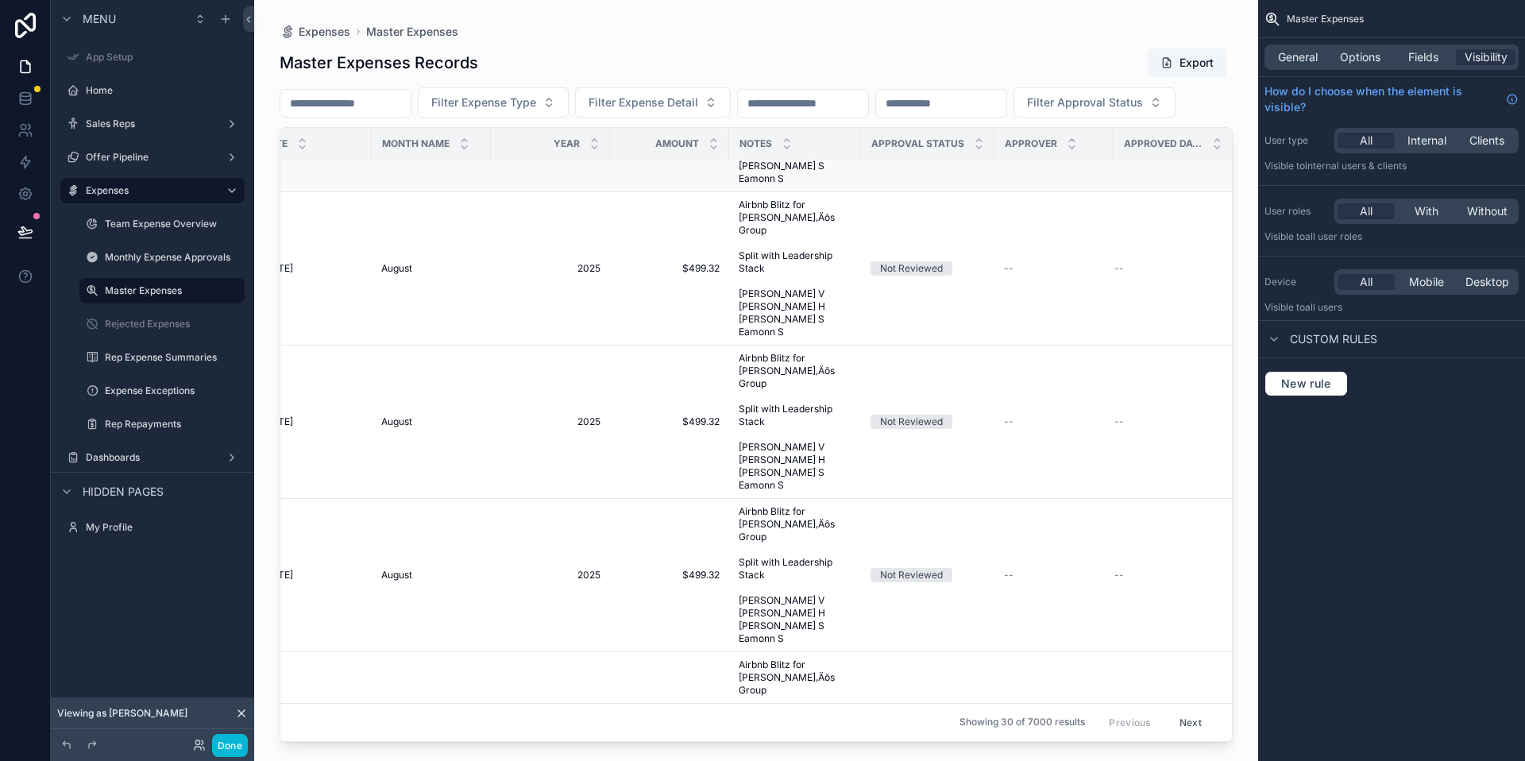
scroll to position [0, 430]
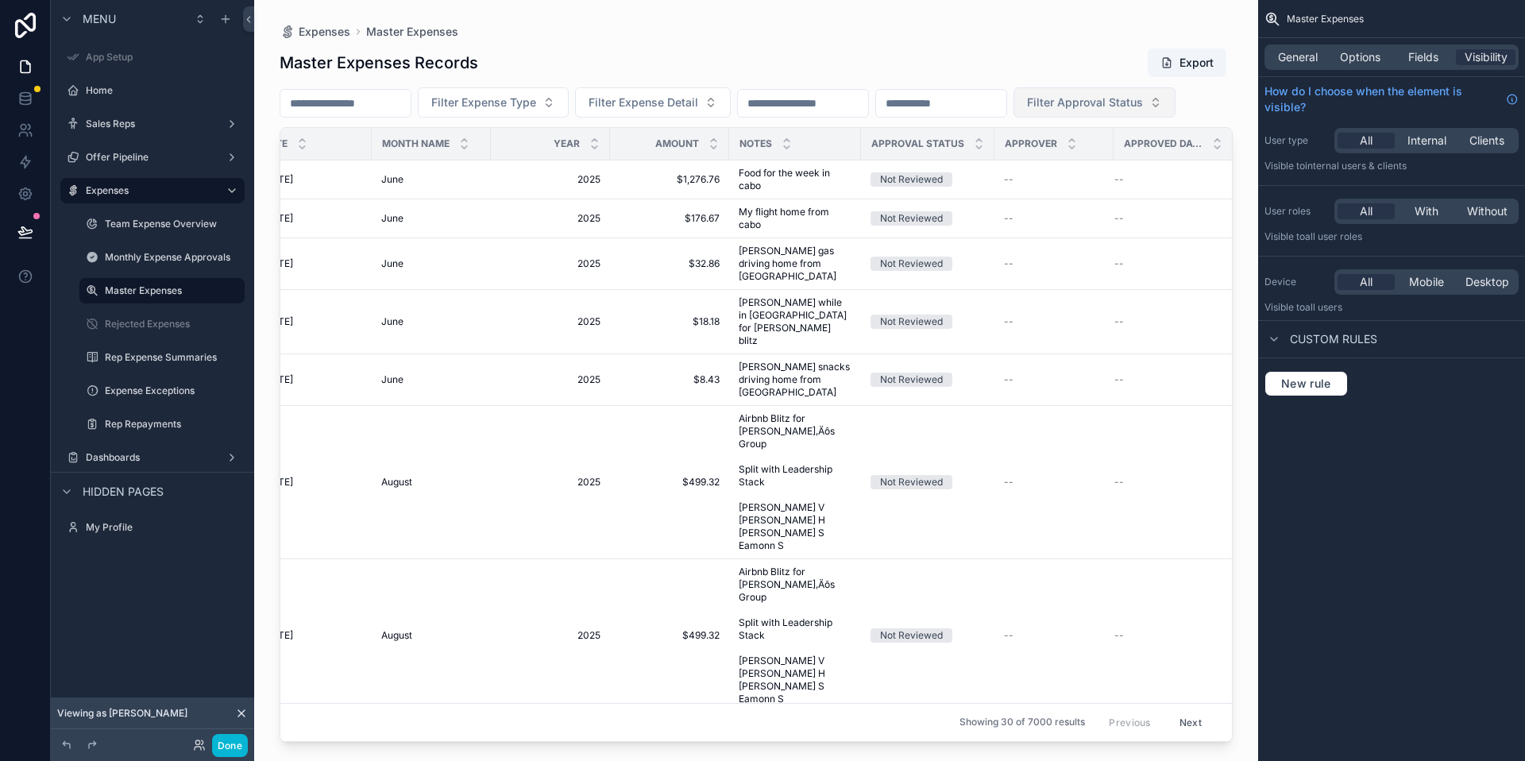
click at [1027, 110] on span "Filter Approval Status" at bounding box center [1085, 102] width 116 height 16
click at [396, 201] on div "Not Reviewed" at bounding box center [359, 203] width 191 height 25
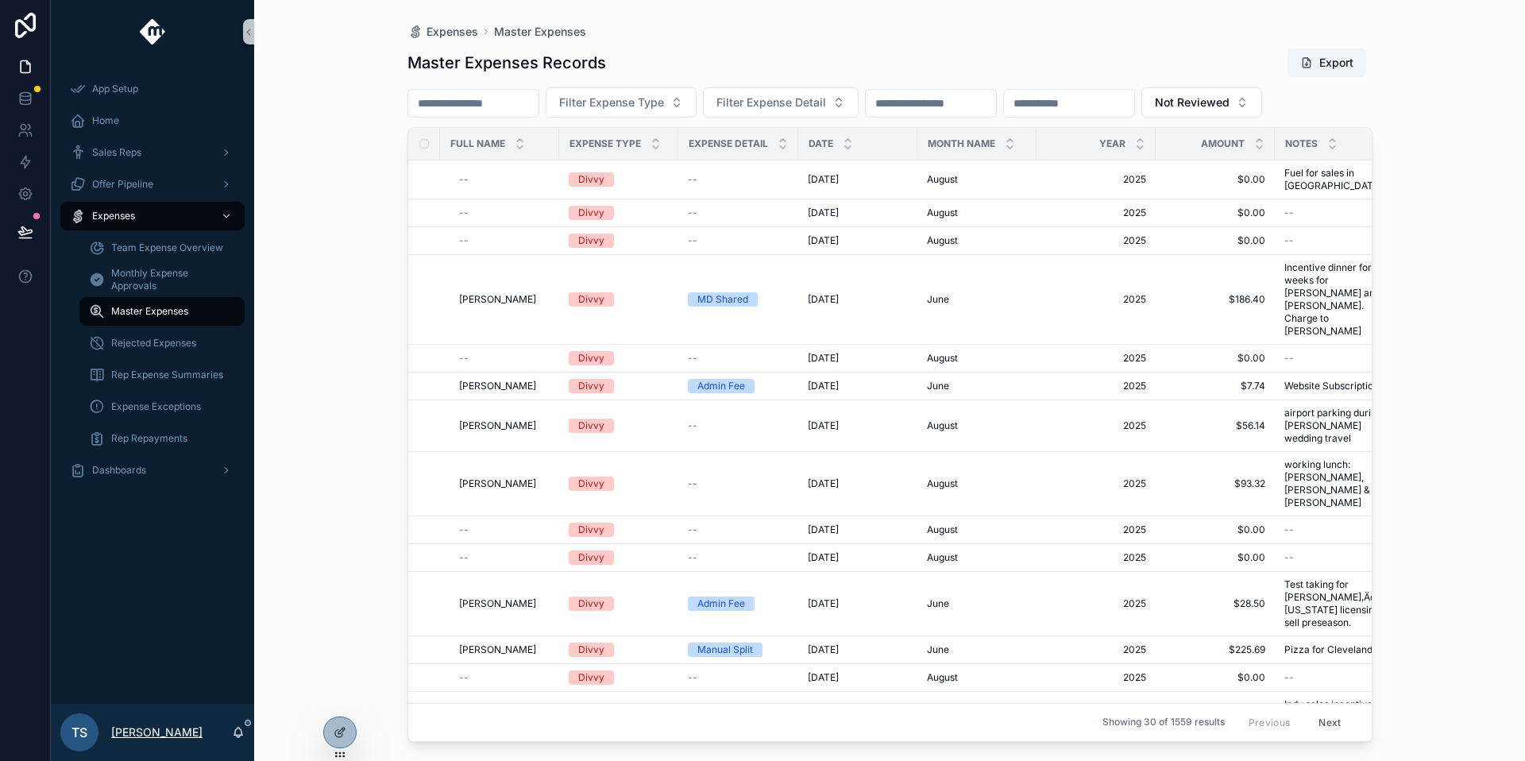
click at [159, 733] on p "[PERSON_NAME]" at bounding box center [156, 732] width 91 height 16
click at [345, 726] on icon at bounding box center [340, 732] width 13 height 13
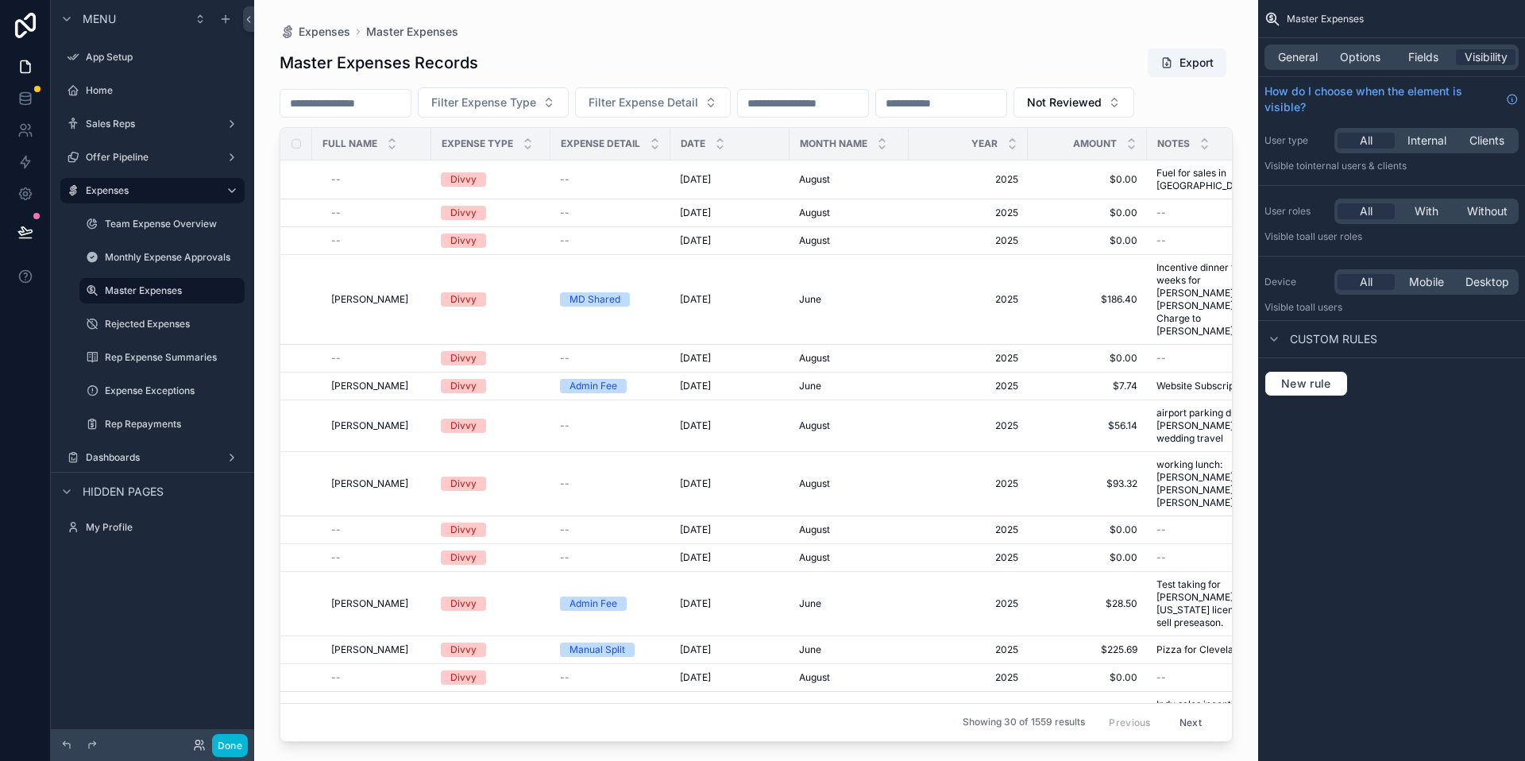
click at [187, 742] on div "Done" at bounding box center [216, 745] width 64 height 23
click at [193, 743] on icon at bounding box center [199, 744] width 13 height 13
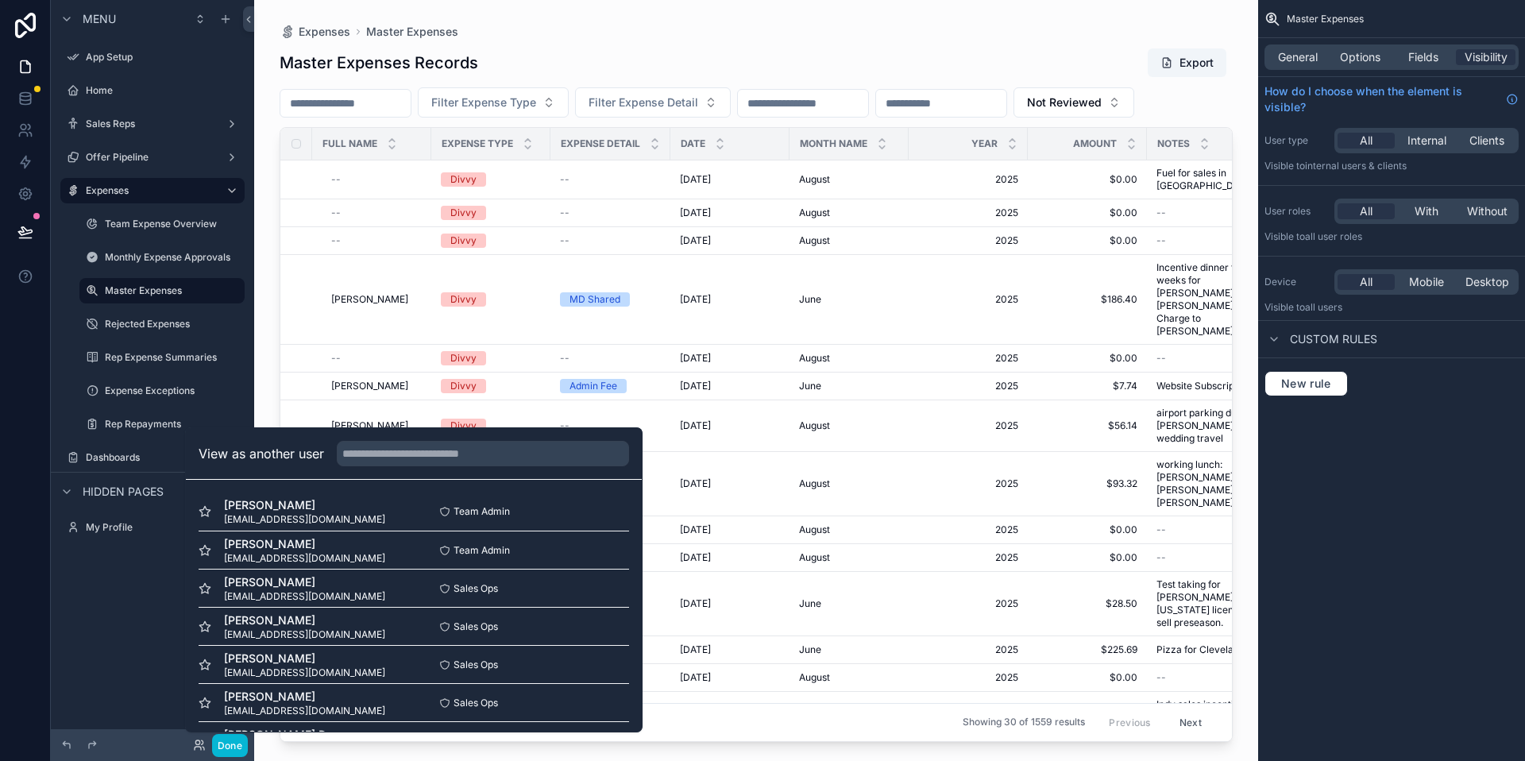
click at [395, 467] on div "View as another user" at bounding box center [414, 454] width 456 height 52
click at [399, 461] on input "text" at bounding box center [483, 453] width 292 height 25
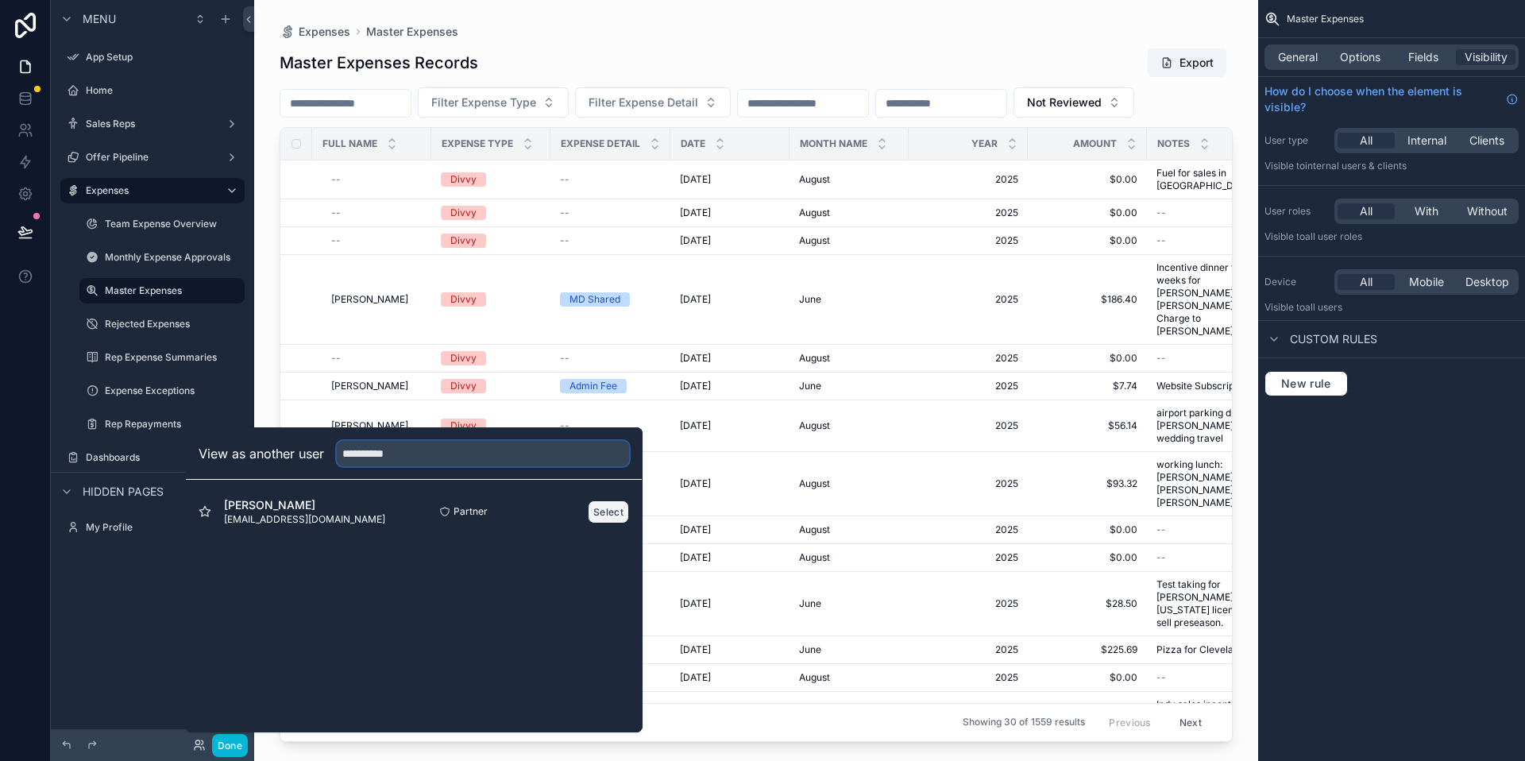
type input "**********"
click at [605, 511] on button "Select" at bounding box center [608, 511] width 41 height 23
